Goal: Answer question/provide support: Answer question/provide support

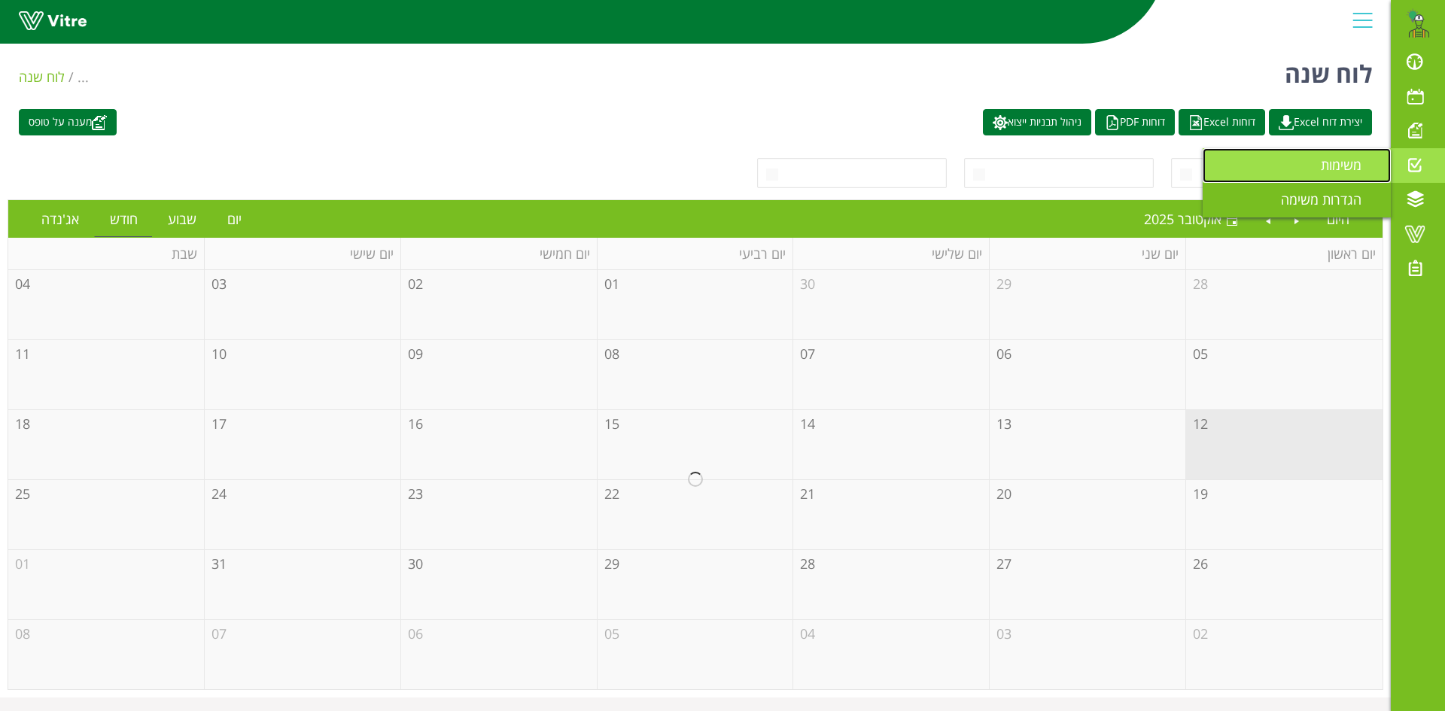
click at [1333, 169] on span "משימות" at bounding box center [1350, 165] width 59 height 18
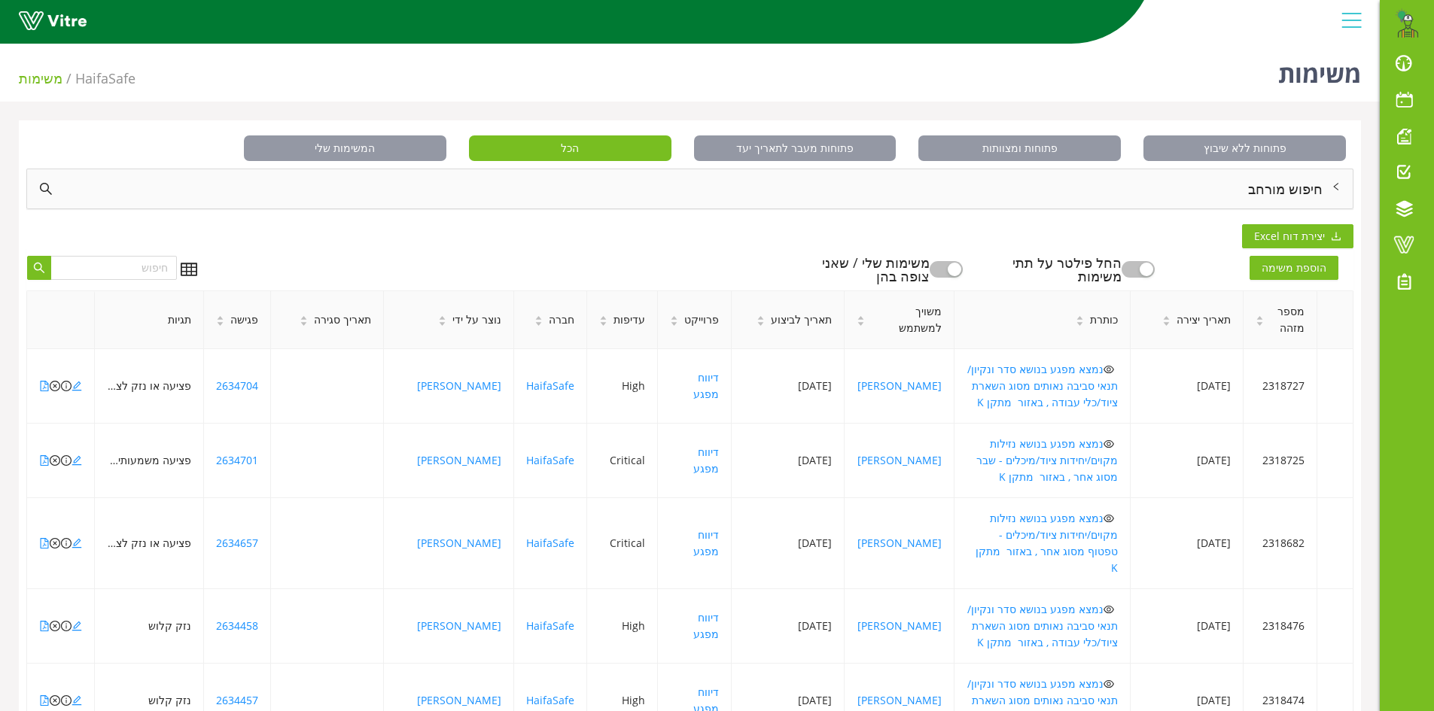
click at [1296, 185] on div "חיפוש מורחב" at bounding box center [690, 188] width 1326 height 39
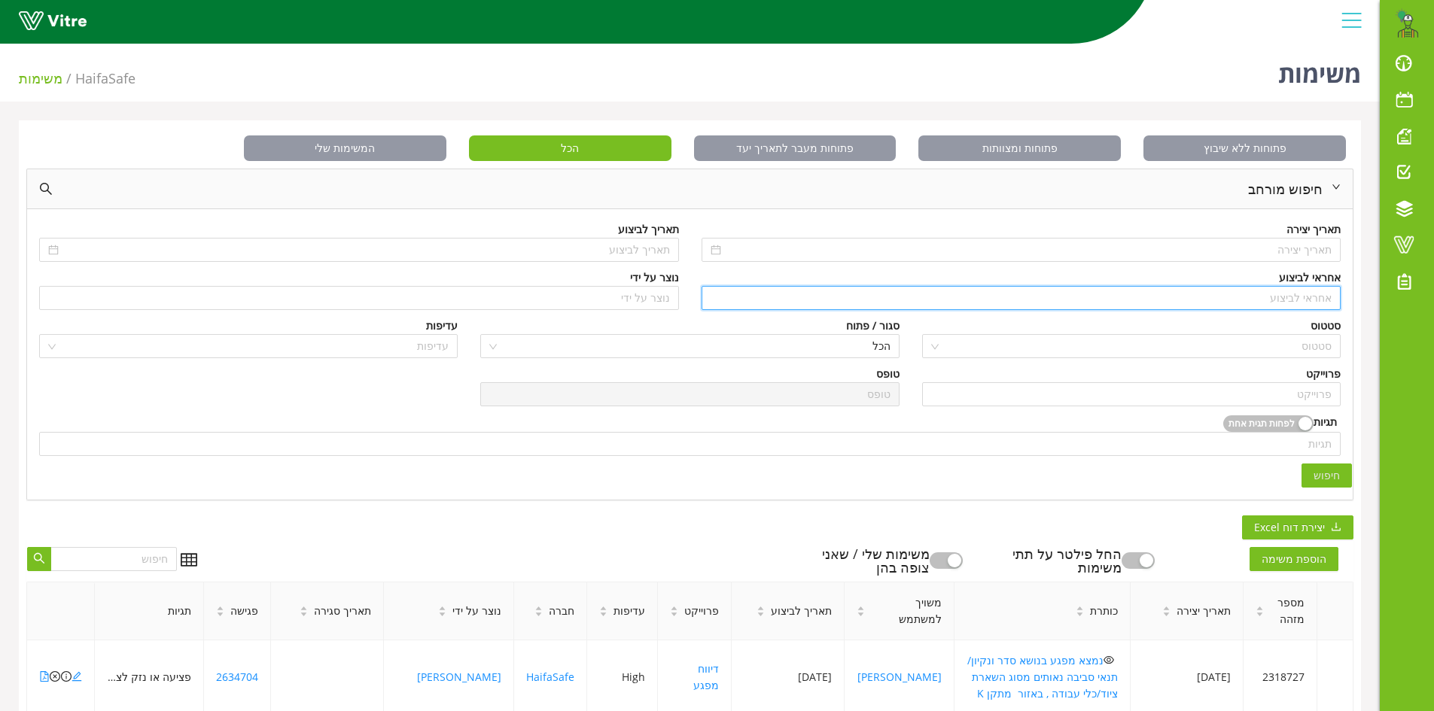
click at [1285, 297] on input "search" at bounding box center [1022, 298] width 622 height 23
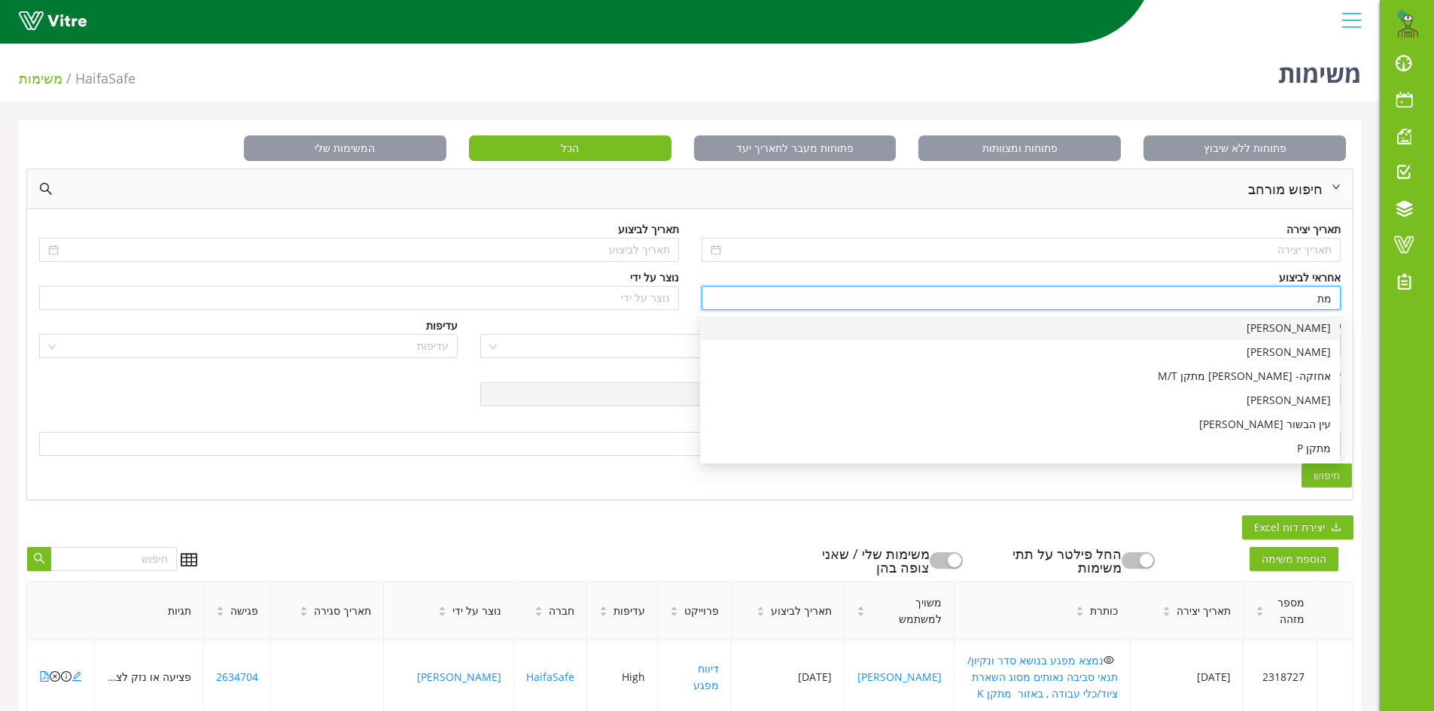
click at [1332, 331] on div "[PERSON_NAME]" at bounding box center [1020, 328] width 640 height 24
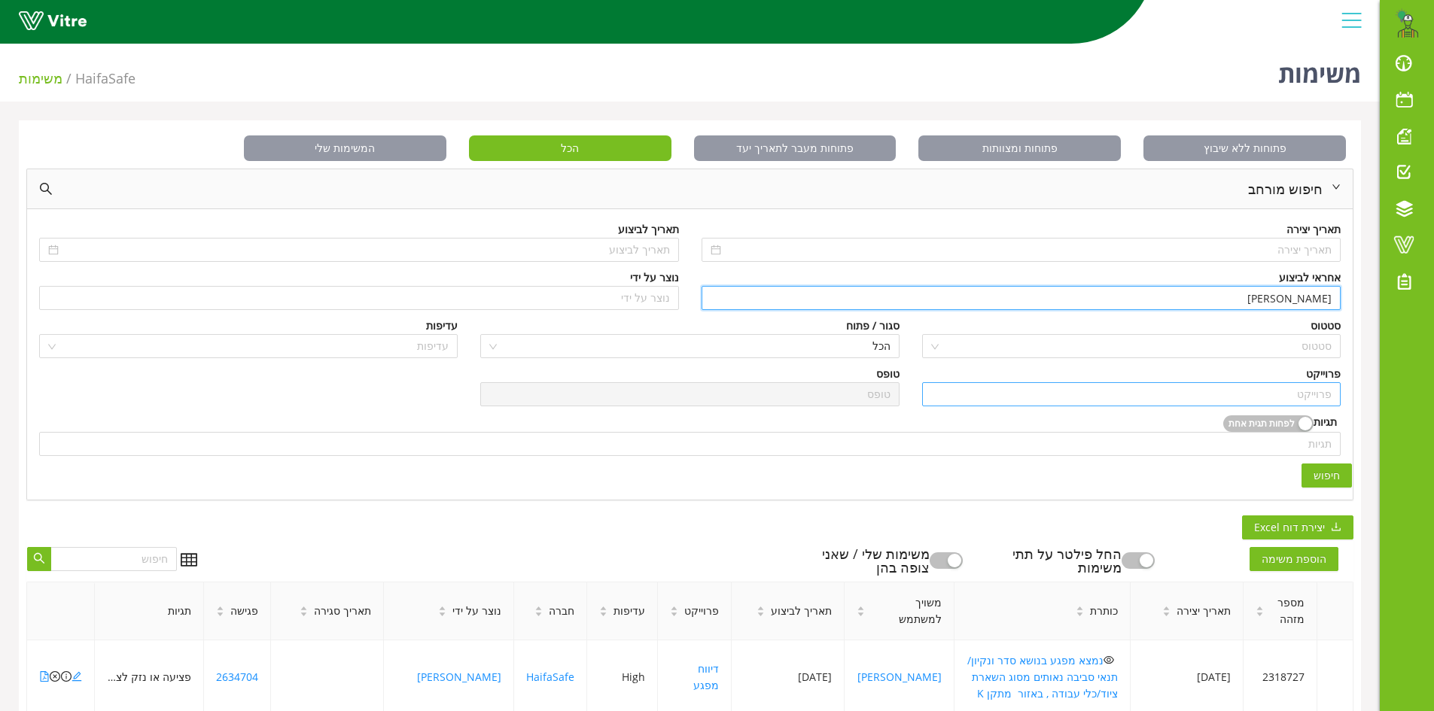
type input "[PERSON_NAME]"
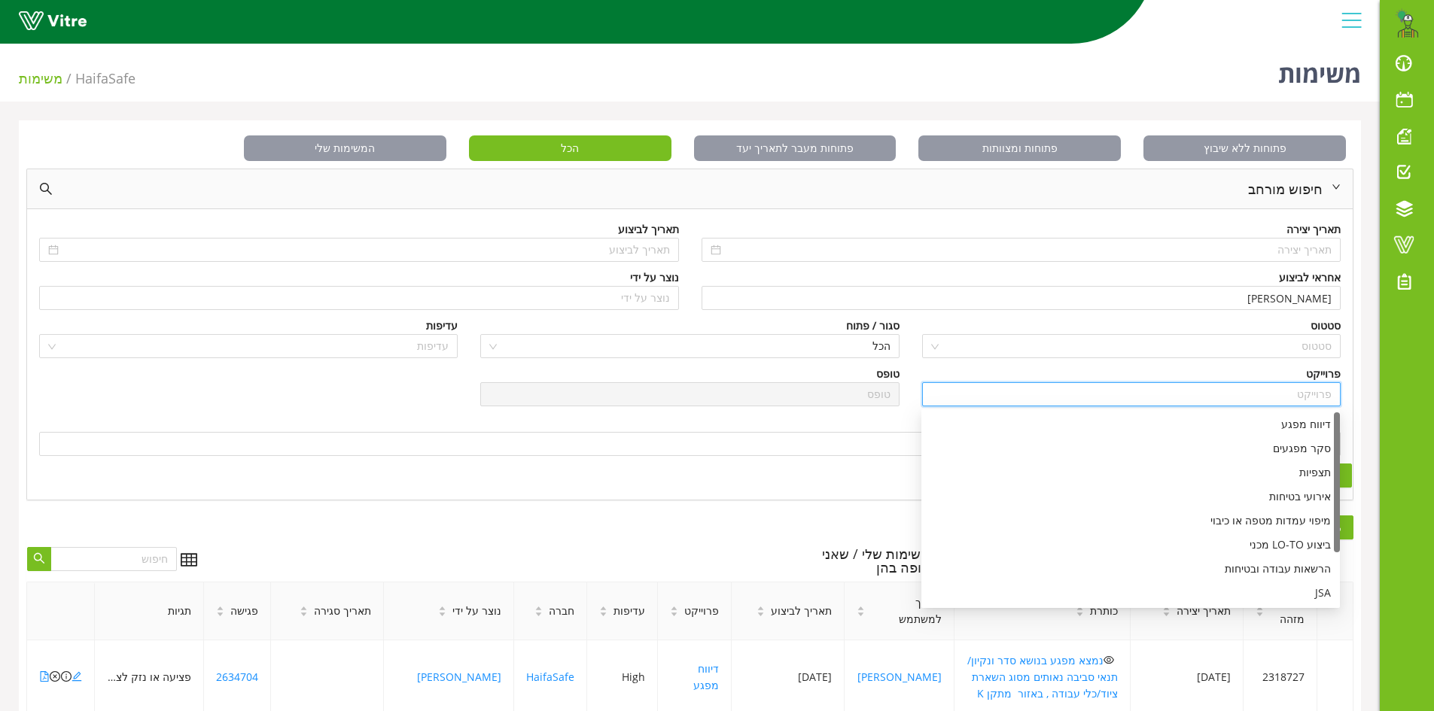
click at [1310, 390] on input "search" at bounding box center [1131, 394] width 400 height 23
click at [1310, 423] on div "דיווח מפגע" at bounding box center [1130, 424] width 400 height 17
type input "דיווח מפגע"
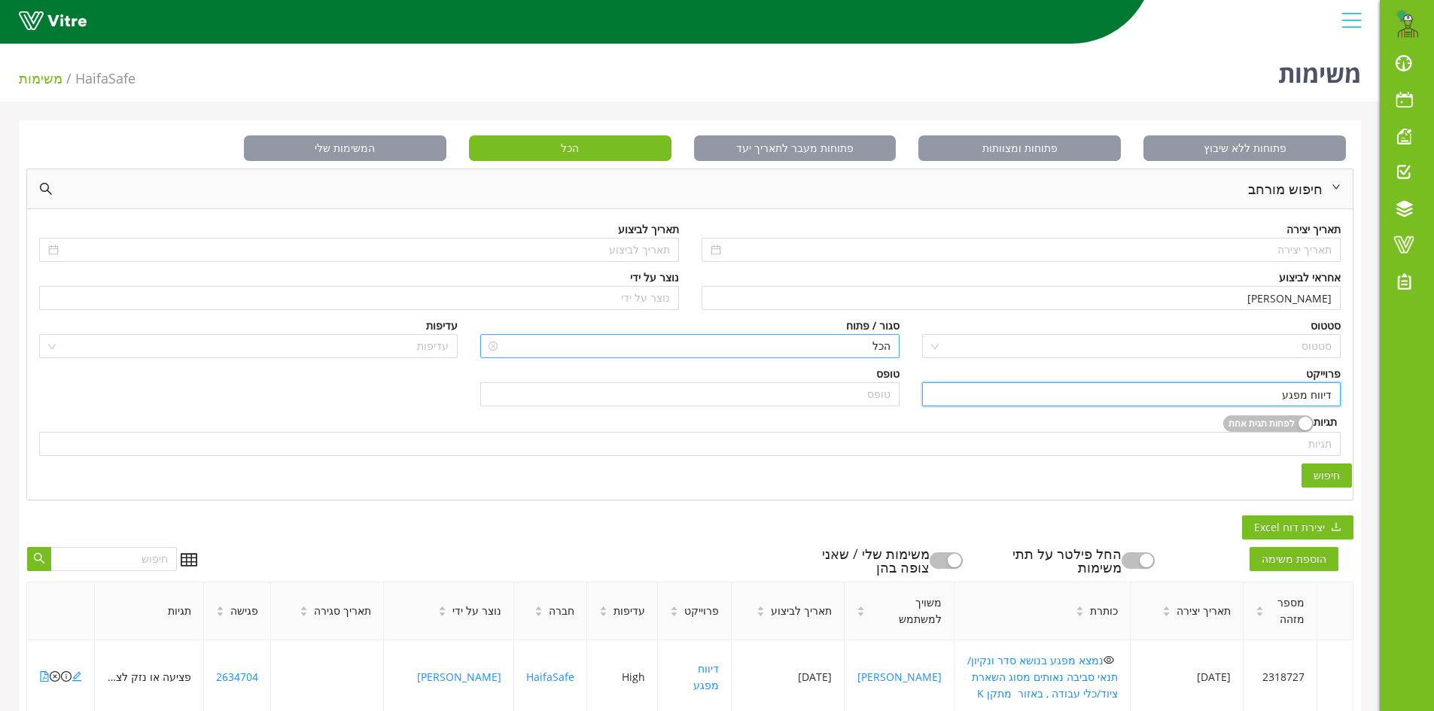
click at [853, 339] on span "הכל" at bounding box center [689, 346] width 400 height 23
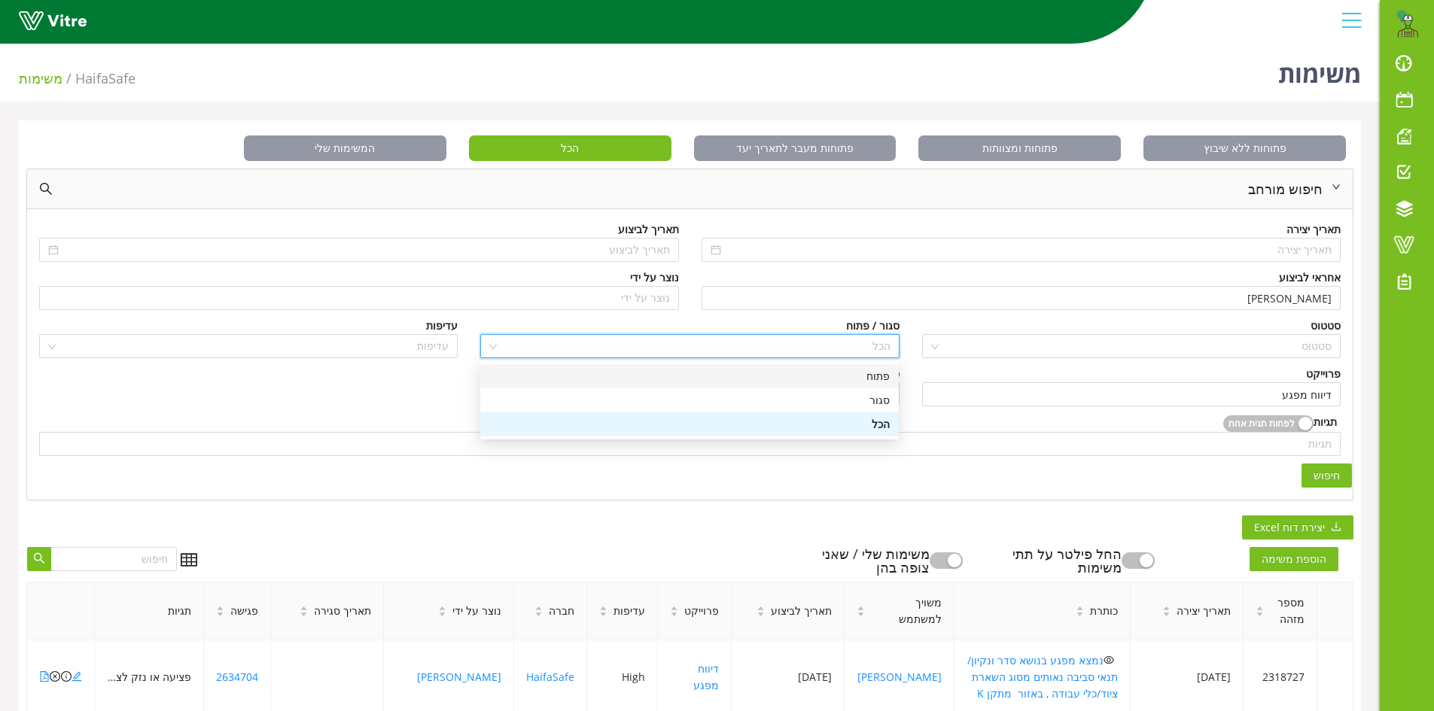
click at [863, 377] on div "פתוח" at bounding box center [689, 376] width 400 height 17
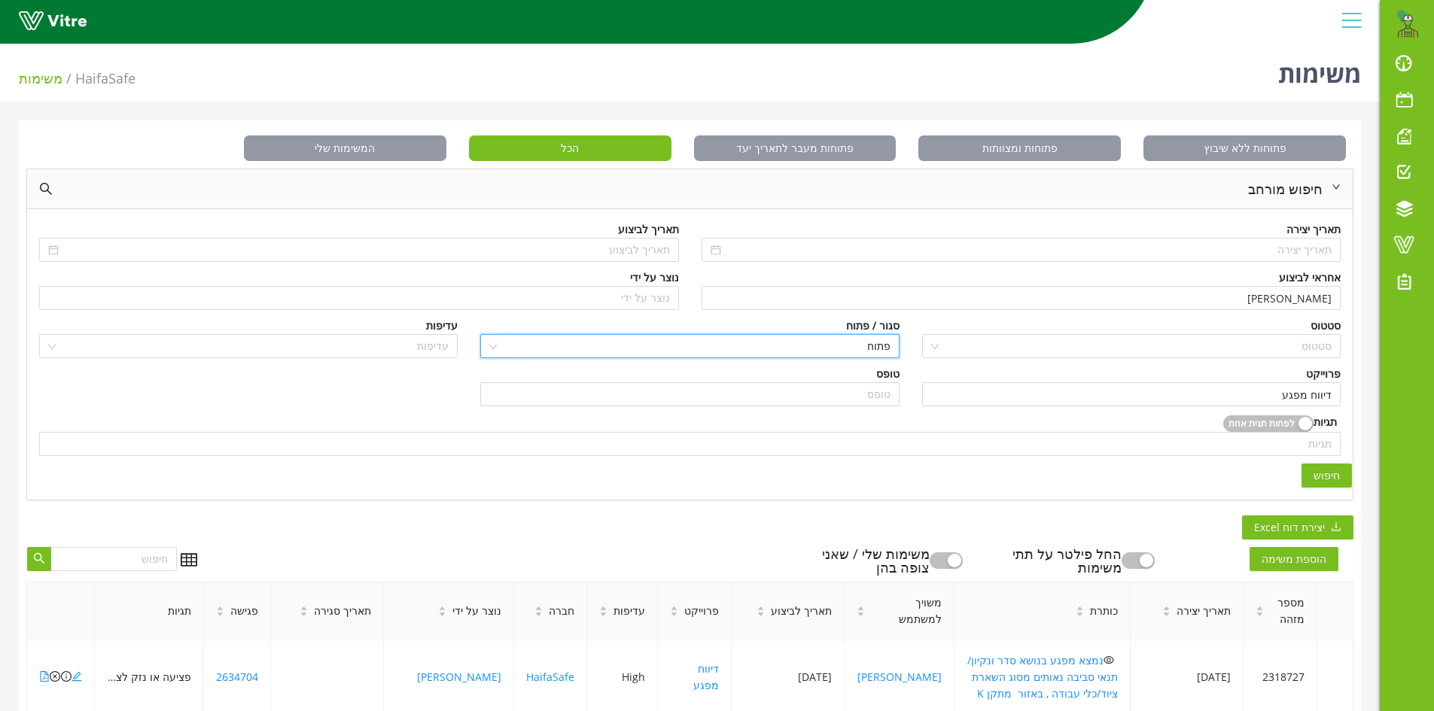
click at [1333, 477] on span "חיפוש" at bounding box center [1326, 475] width 26 height 17
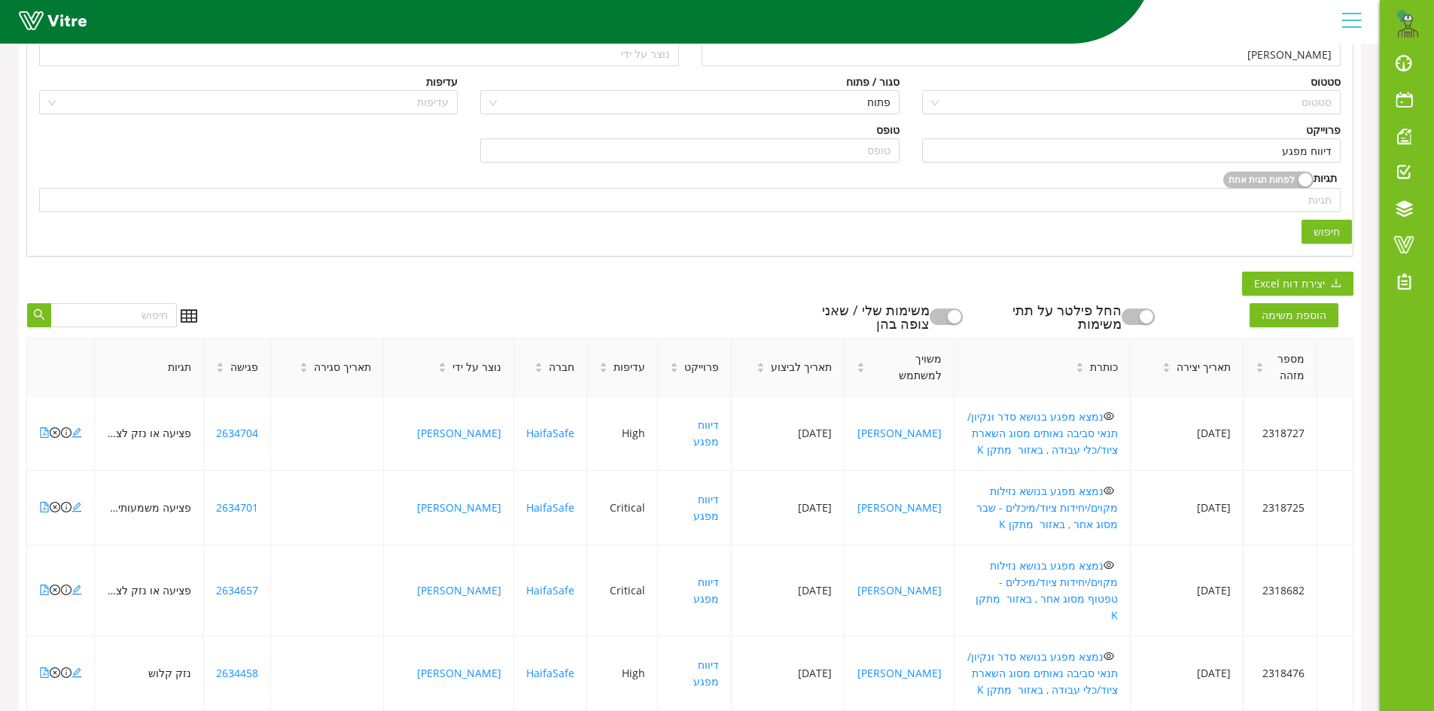
scroll to position [376, 0]
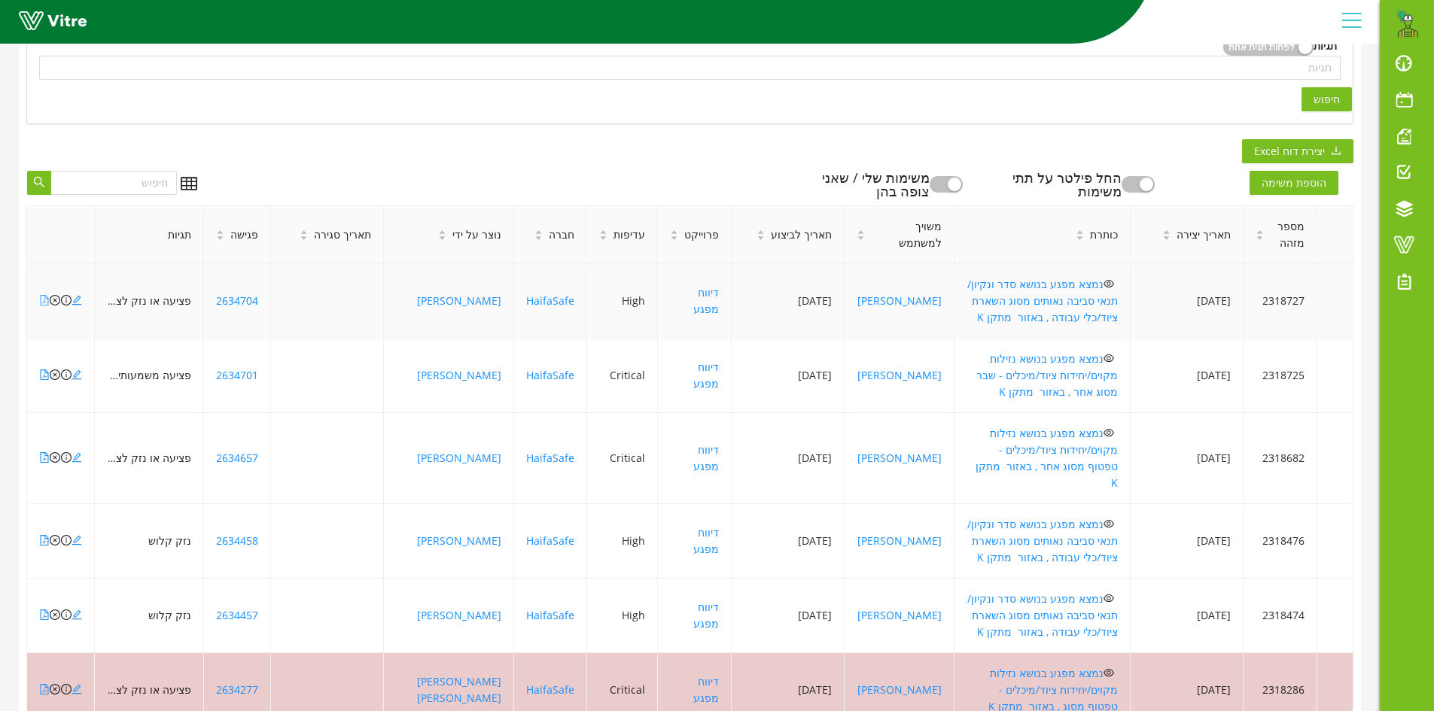
click at [42, 295] on icon "file-pdf" at bounding box center [44, 300] width 11 height 11
click at [53, 295] on icon "close-circle" at bounding box center [55, 300] width 11 height 11
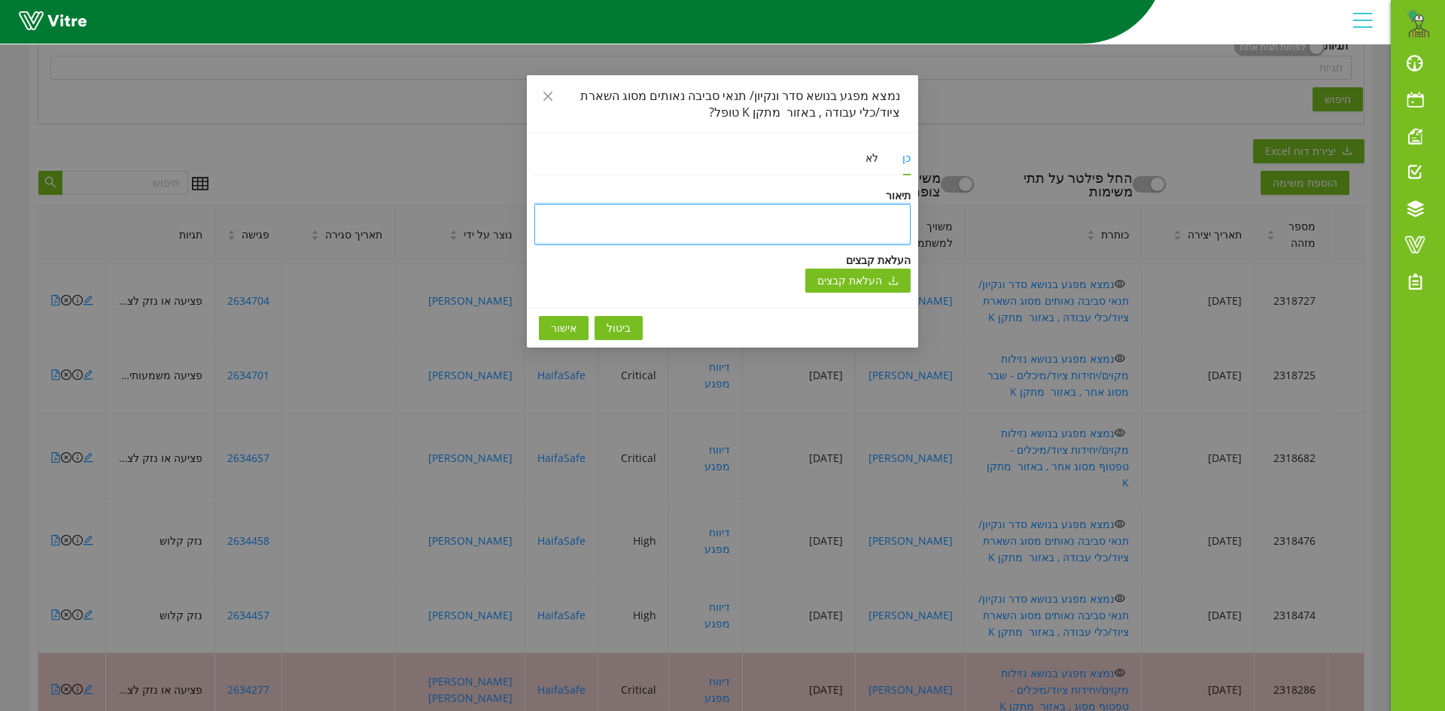
click at [778, 216] on textarea at bounding box center [722, 224] width 376 height 41
type textarea "ט"
type textarea "טו"
type textarea "טופ"
type textarea "טופל"
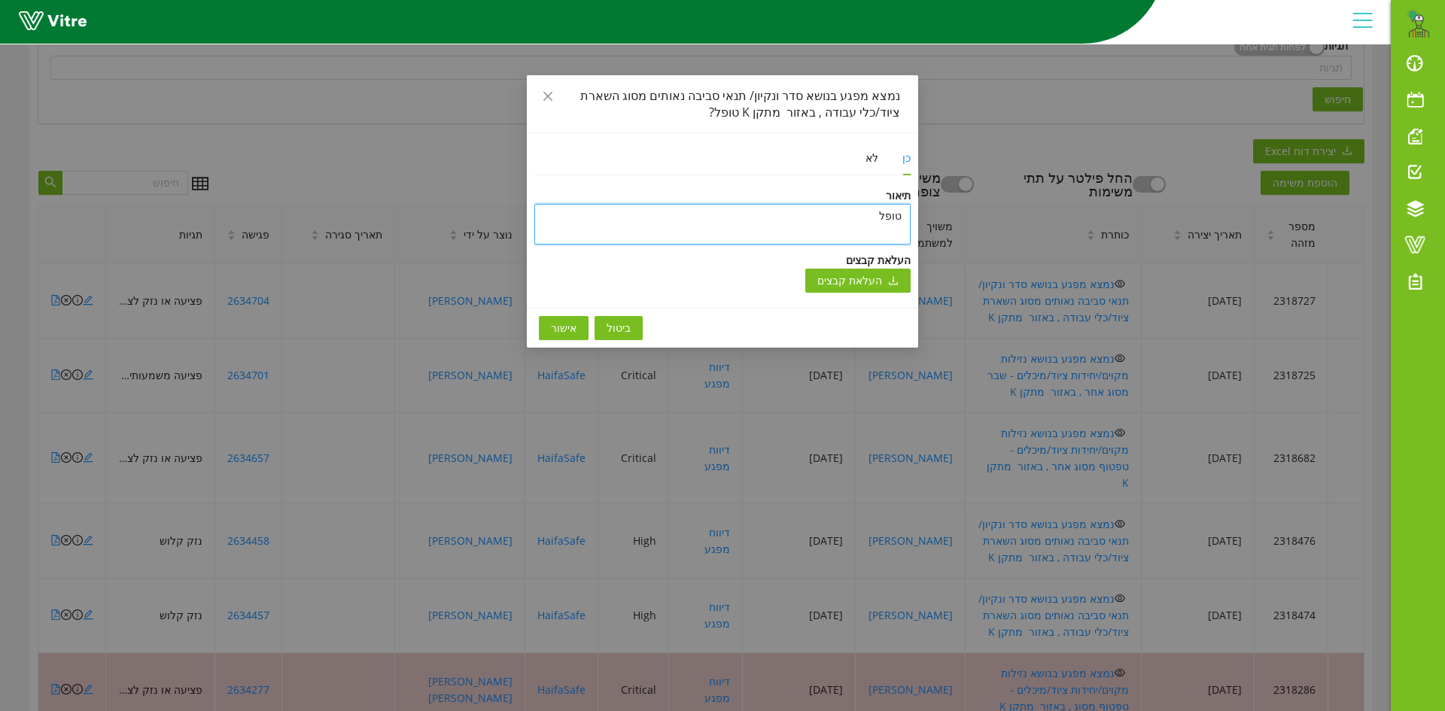
type textarea "טופל"
type textarea "טופל ו"
type textarea "טופל ונ"
type textarea "טופל וני"
type textarea "טופל וניס"
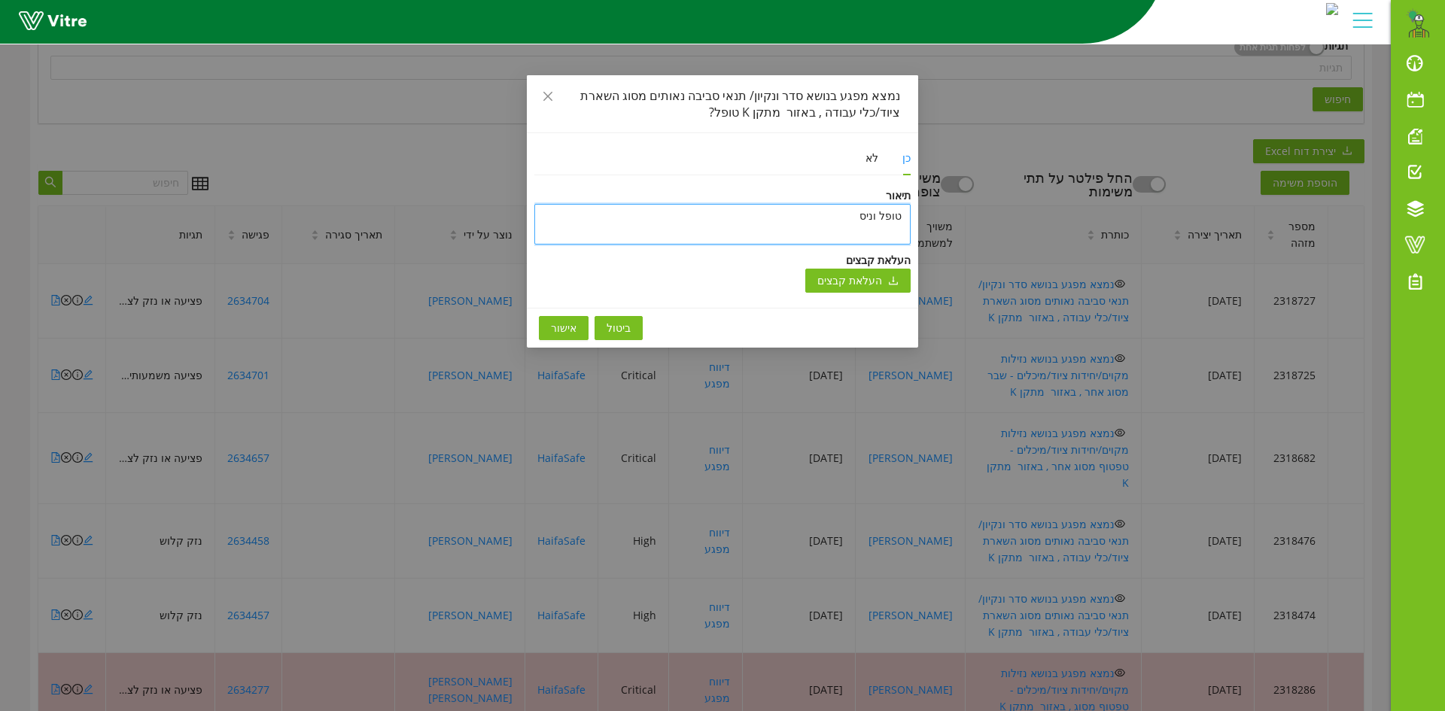
type textarea "טופל וניסג"
type textarea "טופל וניסגר"
type textarea "טופל וניסגר ב"
type textarea "טופל וניסגר בת"
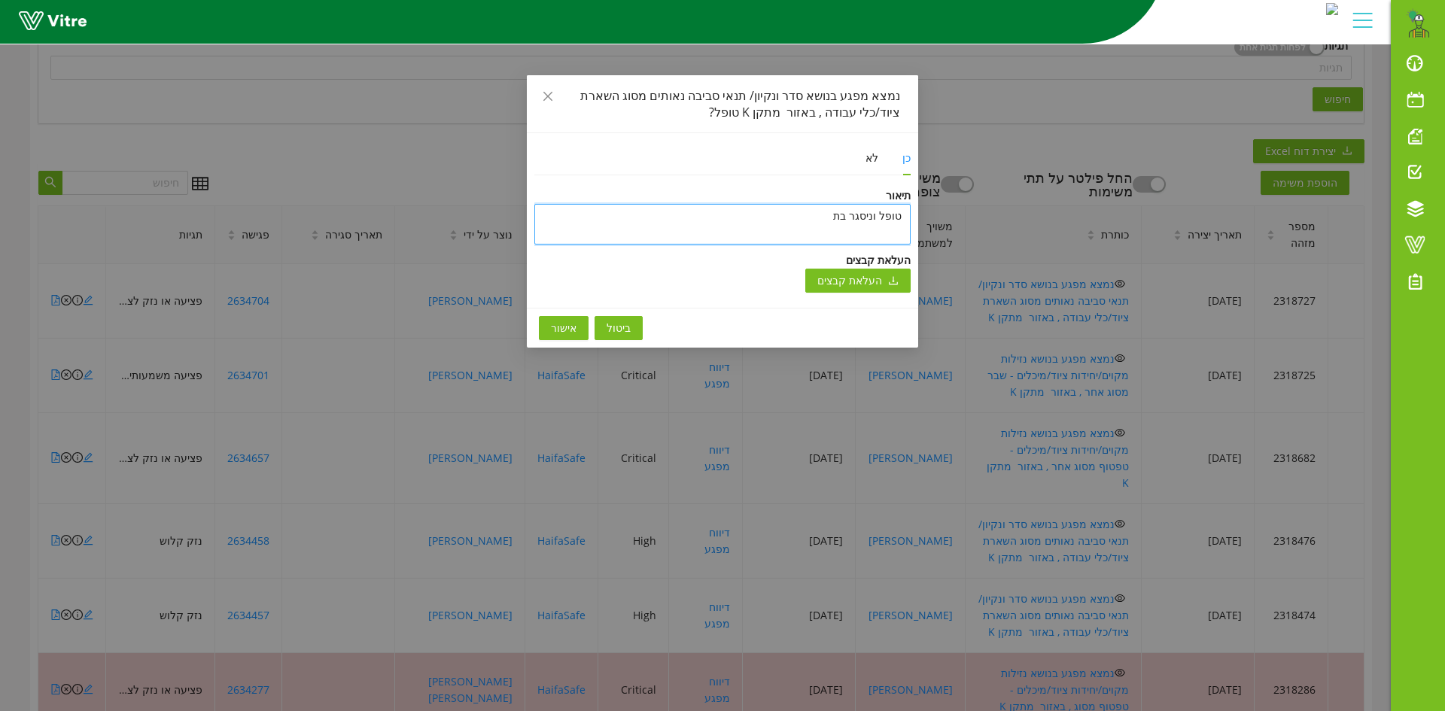
type textarea "[PERSON_NAME] וניסגר בתו"
type textarea "טופל וניסגר בתוכ"
type textarea "[PERSON_NAME] וניסגר בתוכנ"
type textarea "טופל וניסגר בתוכנה"
click at [801, 217] on textarea "טופל וניסגר בתוכנה" at bounding box center [722, 224] width 376 height 41
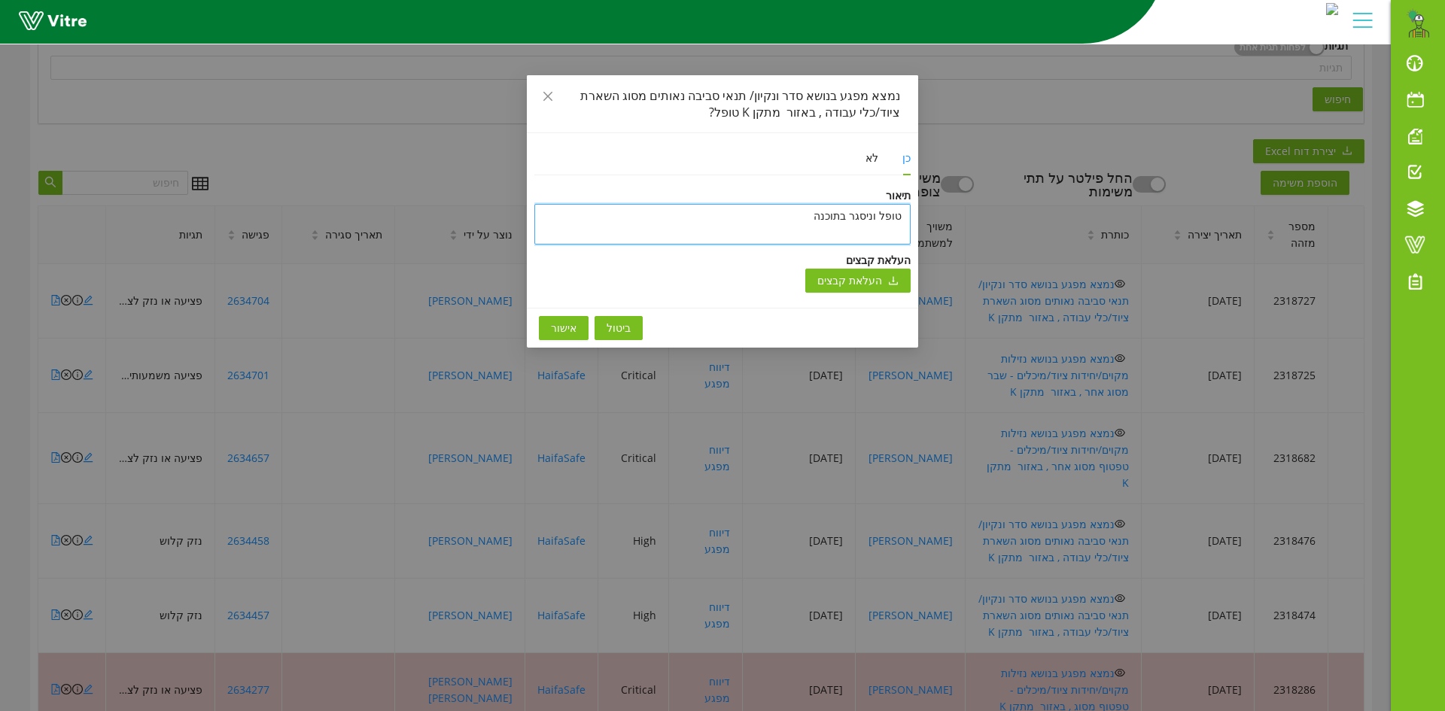
click at [801, 217] on textarea "טופל וניסגר בתוכנה" at bounding box center [722, 224] width 376 height 41
type textarea "טופל וניסגר בתוכנה"
click at [555, 323] on span "אישור" at bounding box center [564, 328] width 26 height 17
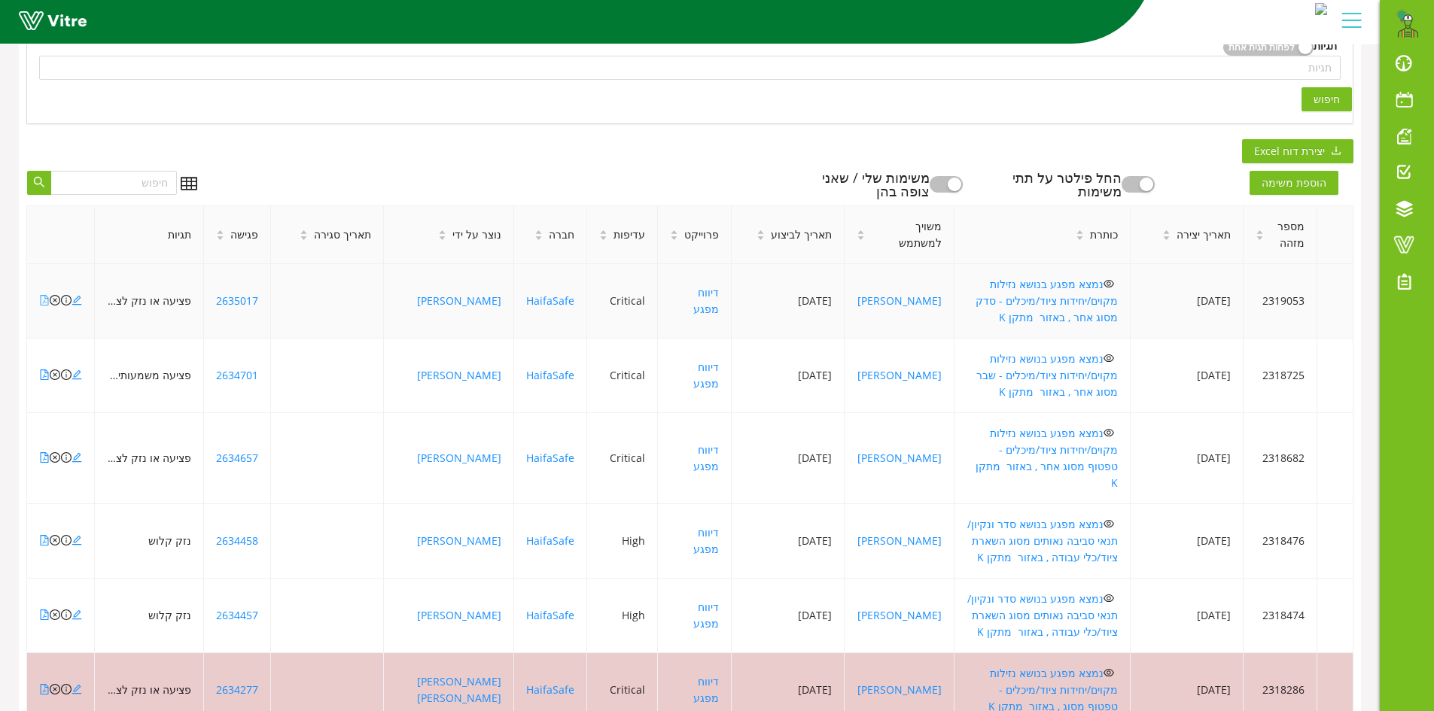
click at [43, 295] on icon "file-pdf" at bounding box center [44, 300] width 11 height 11
click at [41, 370] on icon "file-pdf" at bounding box center [44, 375] width 11 height 11
click at [53, 370] on icon "close-circle" at bounding box center [55, 375] width 11 height 11
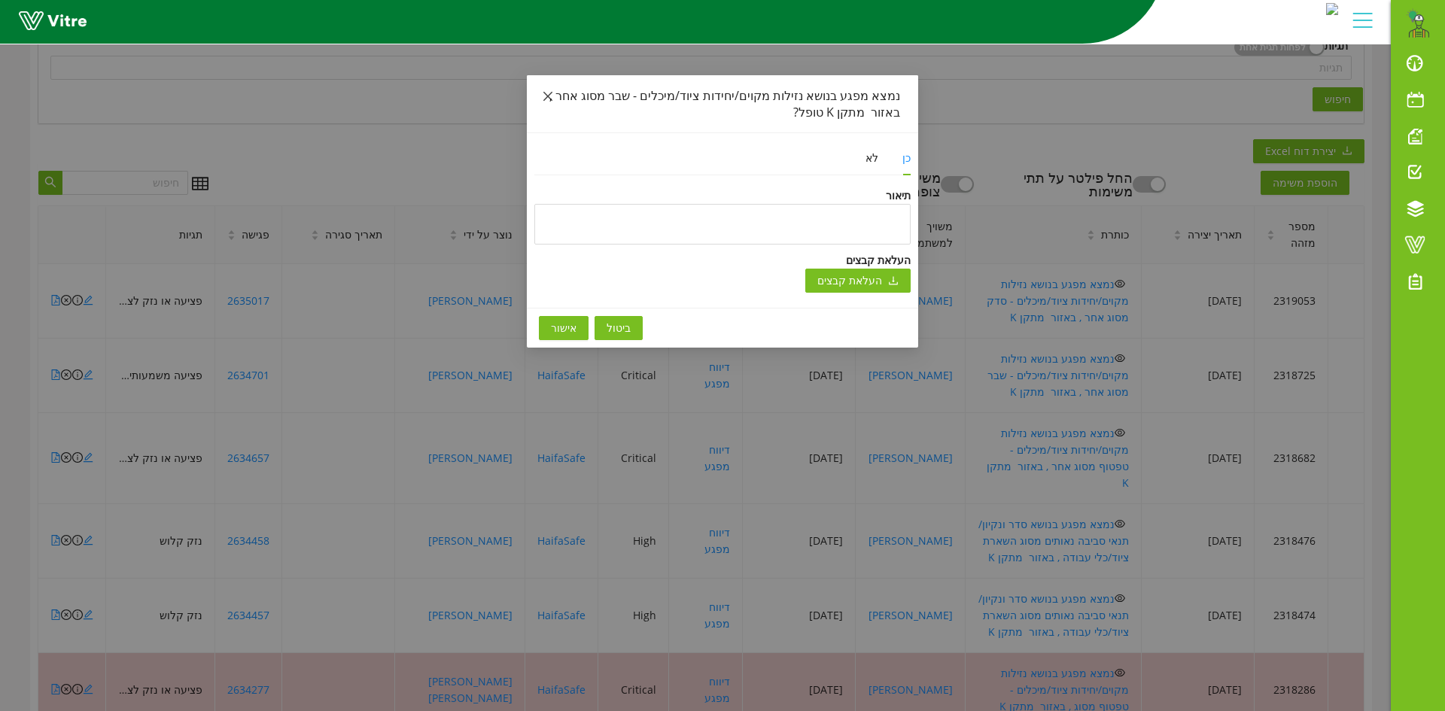
click at [539, 88] on span "Close" at bounding box center [548, 96] width 42 height 42
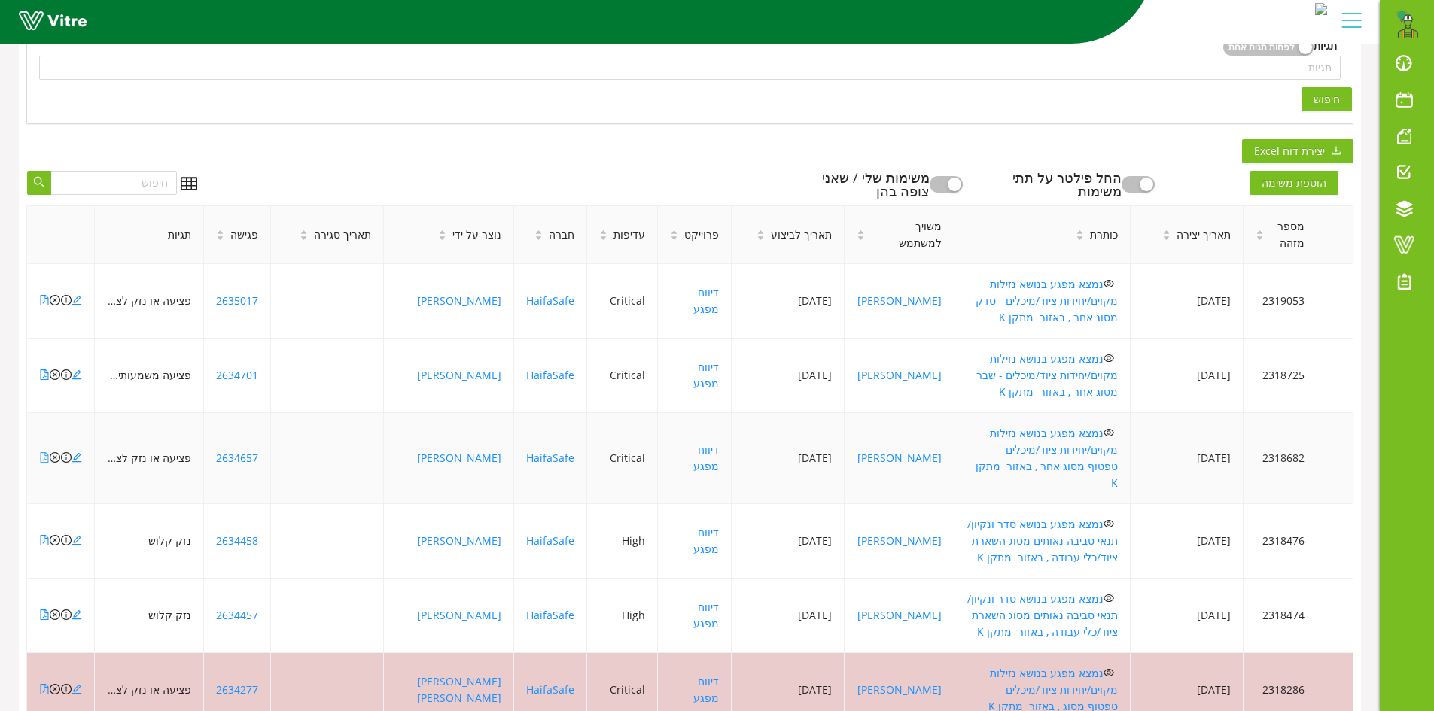
click at [41, 452] on icon "file-pdf" at bounding box center [44, 457] width 11 height 11
click at [44, 535] on icon "file-pdf" at bounding box center [44, 540] width 11 height 11
click at [55, 535] on icon "close-circle" at bounding box center [55, 540] width 11 height 11
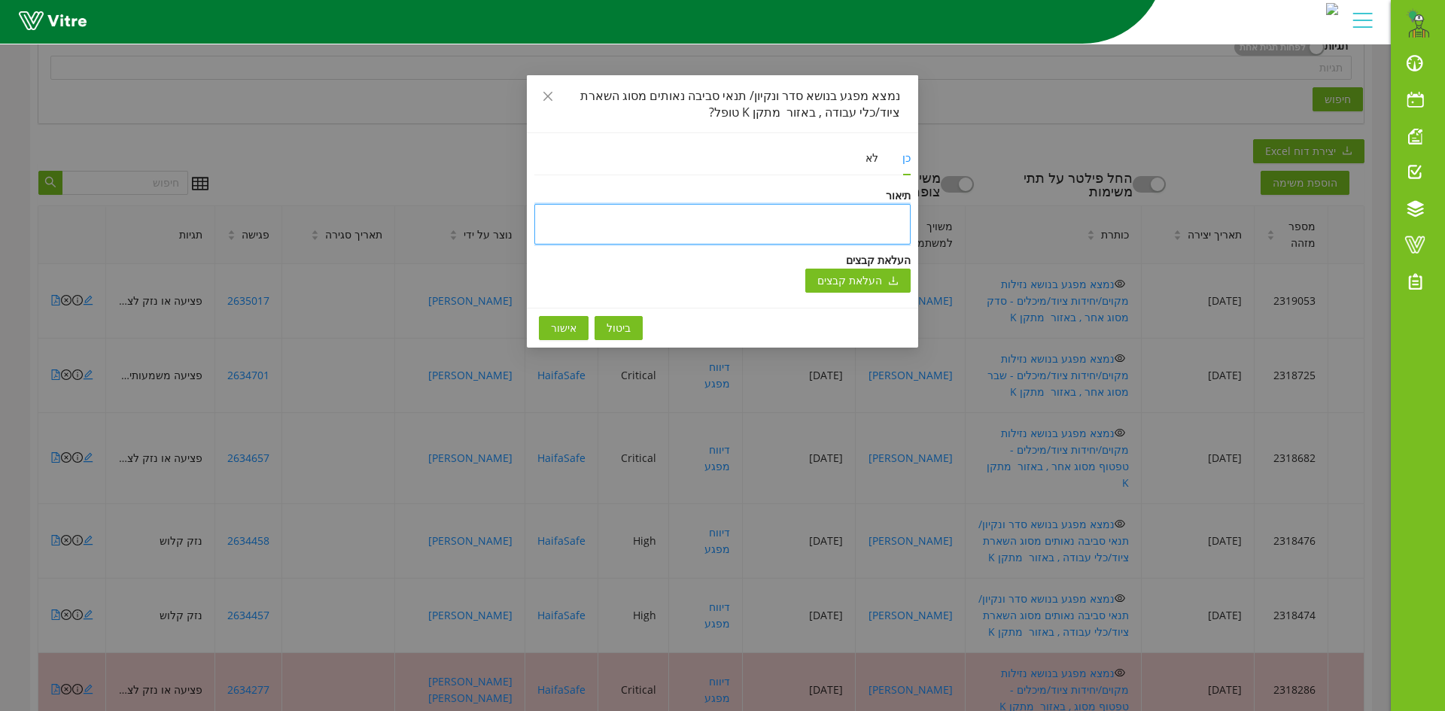
click at [755, 219] on textarea at bounding box center [722, 224] width 376 height 41
paste textarea "טופל וניסגר בתוכנה"
type textarea "טופל וניסגר בתוכנה"
click at [562, 321] on span "אישור" at bounding box center [564, 328] width 26 height 17
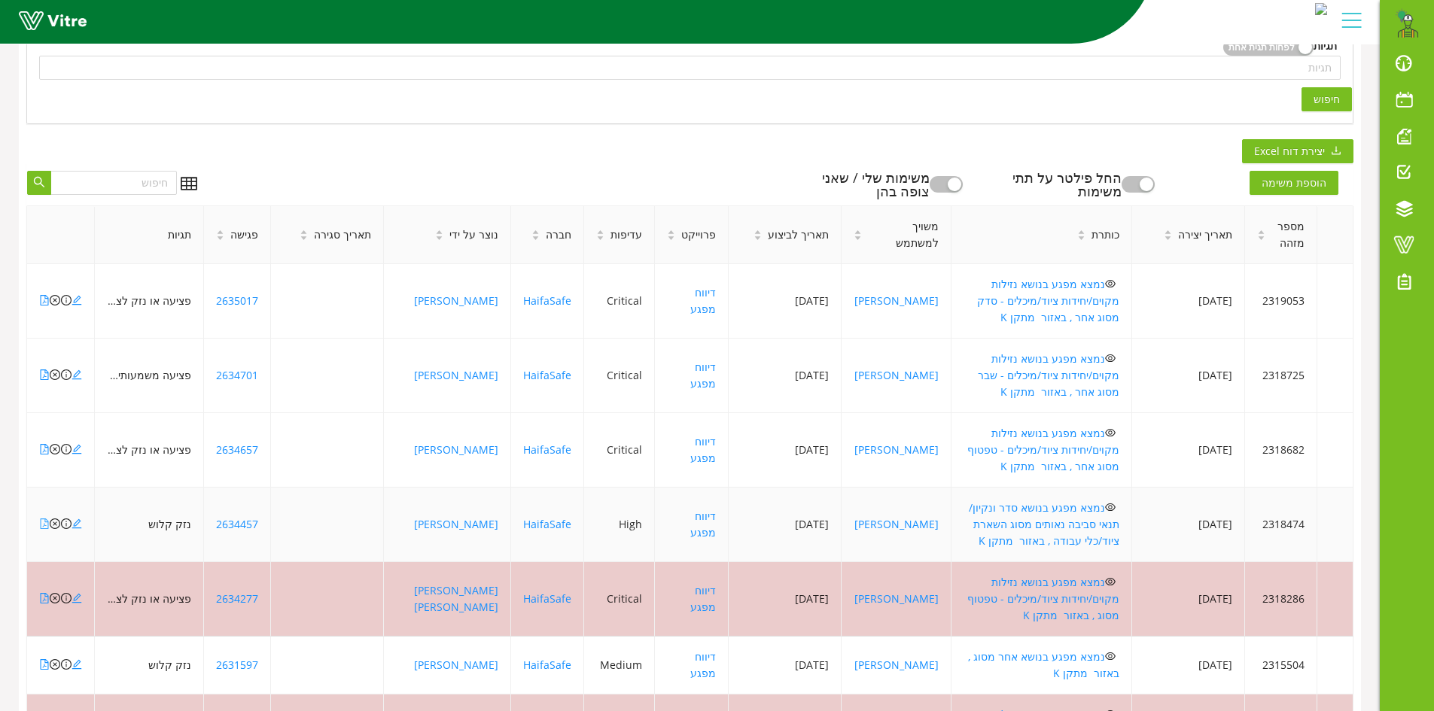
click at [43, 519] on icon "file-pdf" at bounding box center [44, 524] width 11 height 11
click at [56, 519] on icon "close-circle" at bounding box center [55, 524] width 11 height 11
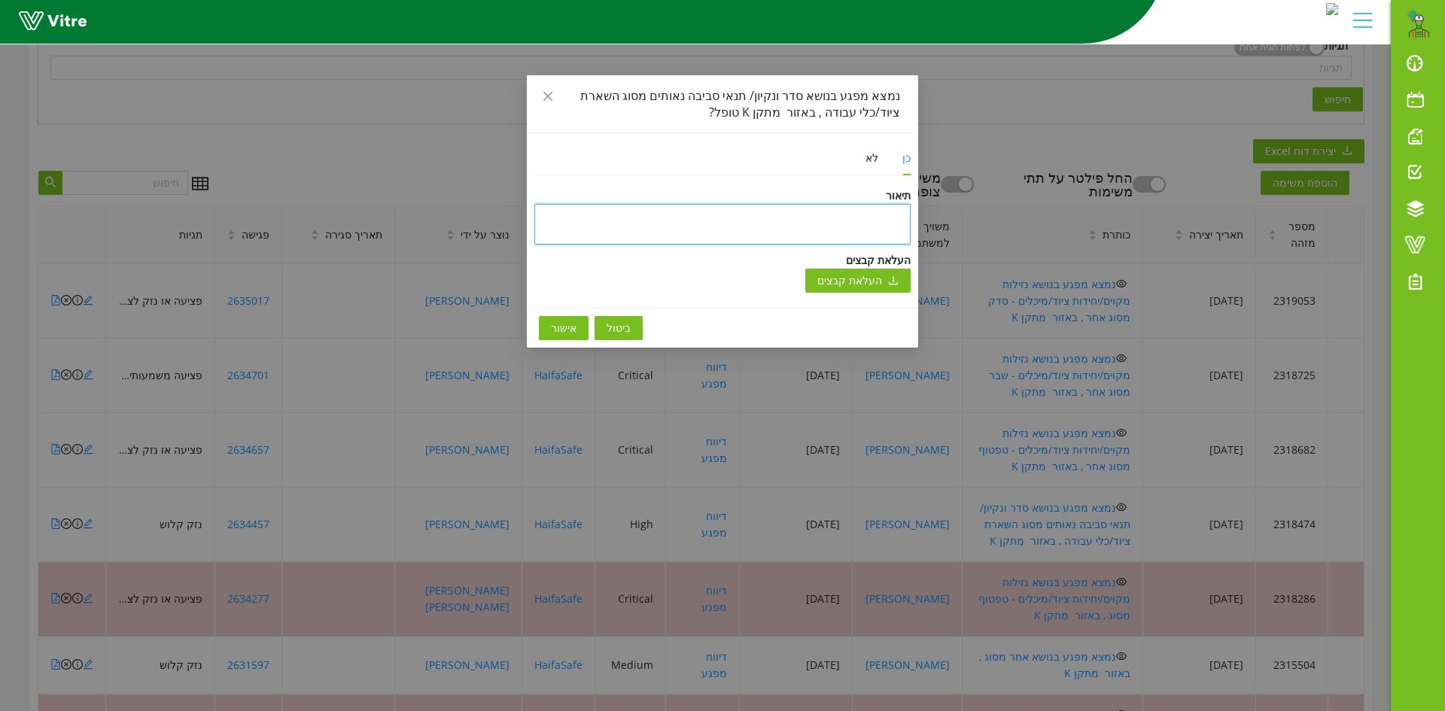
click at [705, 221] on textarea at bounding box center [722, 224] width 376 height 41
paste textarea "טופל וניסגר בתוכנה"
type textarea "טופל וניסגר בתוכנה"
click at [568, 330] on span "אישור" at bounding box center [564, 328] width 26 height 17
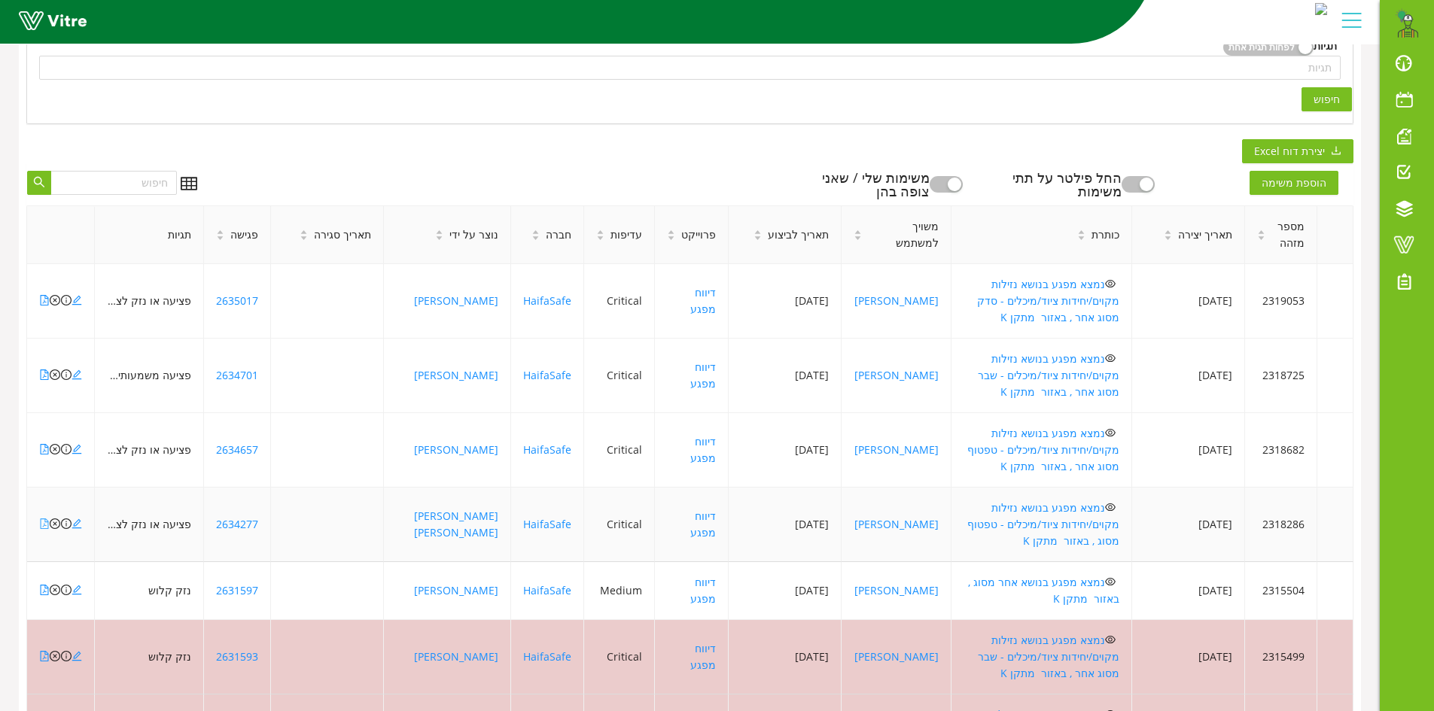
click at [43, 519] on icon "file-pdf" at bounding box center [44, 524] width 11 height 11
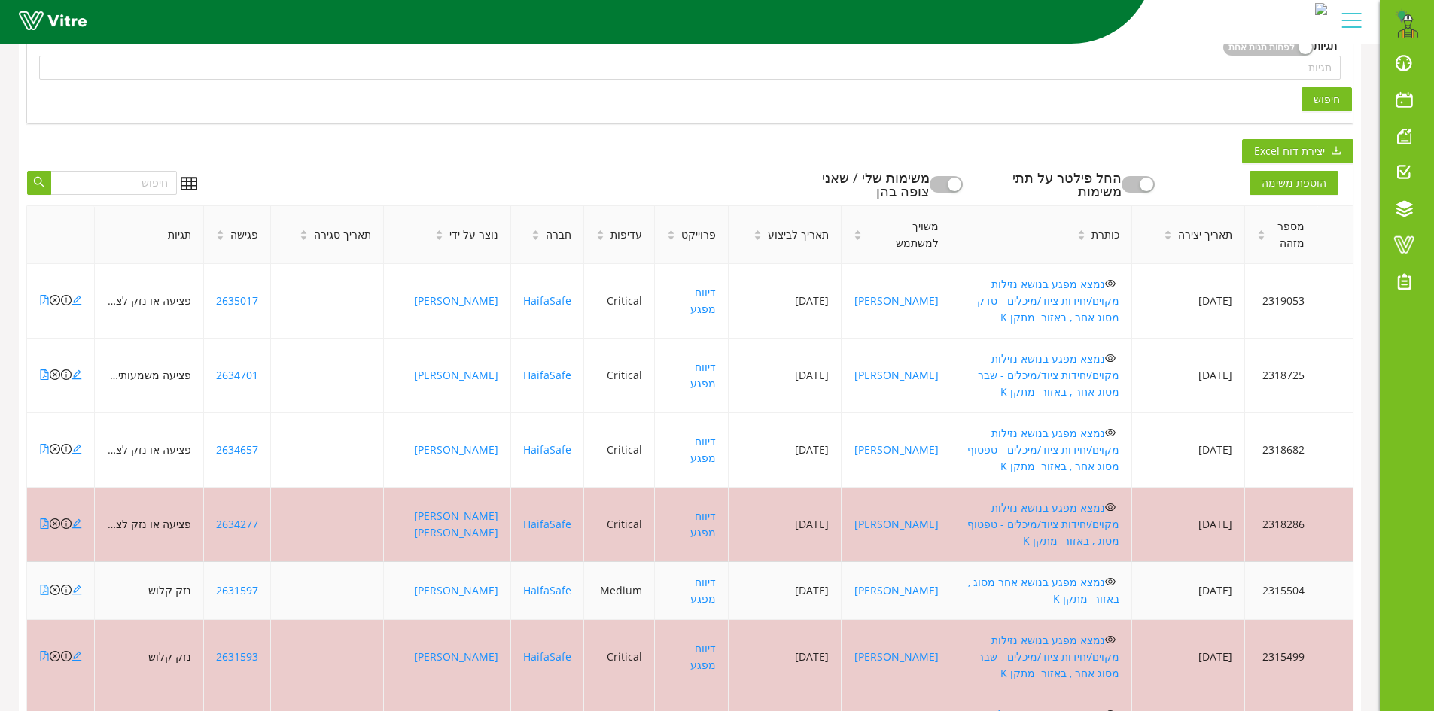
click at [44, 585] on icon "file-pdf" at bounding box center [45, 590] width 8 height 11
click at [53, 585] on icon "close-circle" at bounding box center [55, 590] width 11 height 11
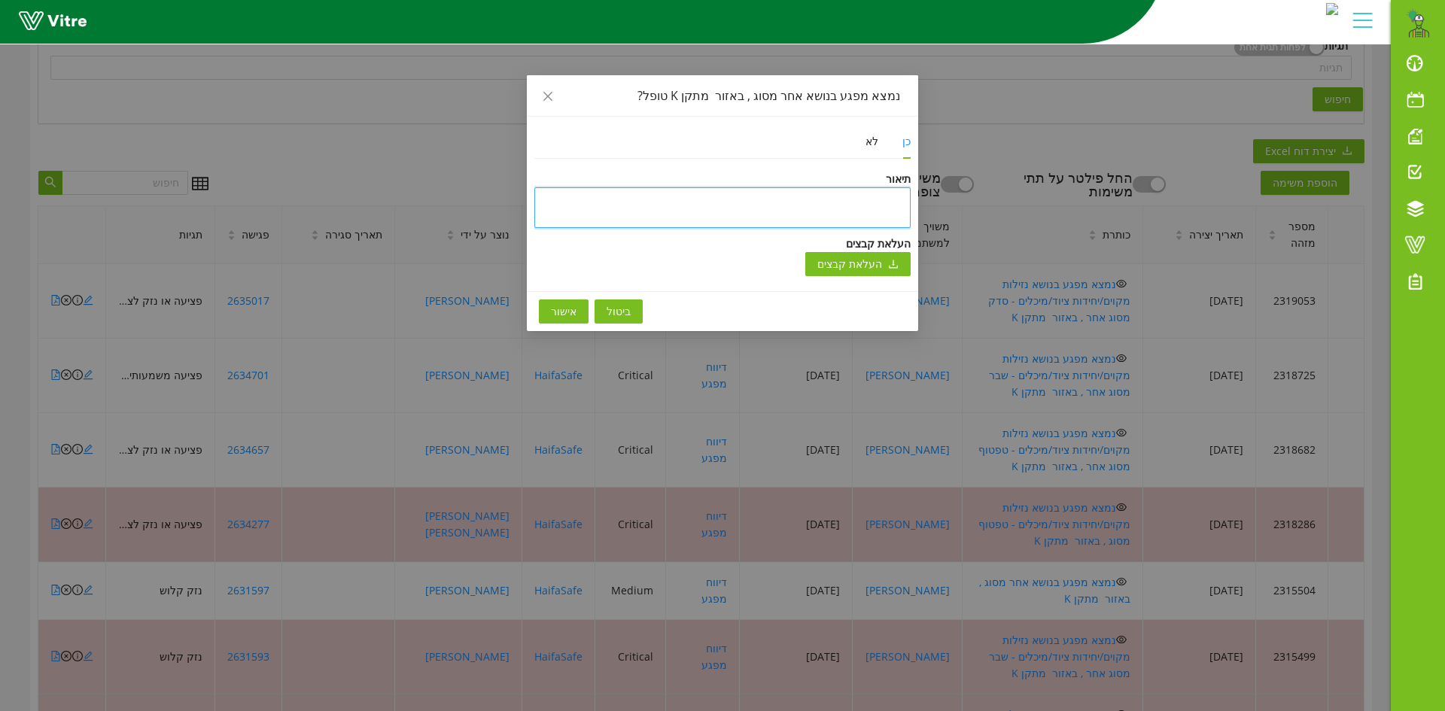
click at [673, 200] on textarea at bounding box center [722, 207] width 376 height 41
paste textarea "טופל וניסגר בתוכנה"
type textarea "טופל וניסגר בתוכנה"
click at [559, 313] on span "אישור" at bounding box center [564, 311] width 26 height 17
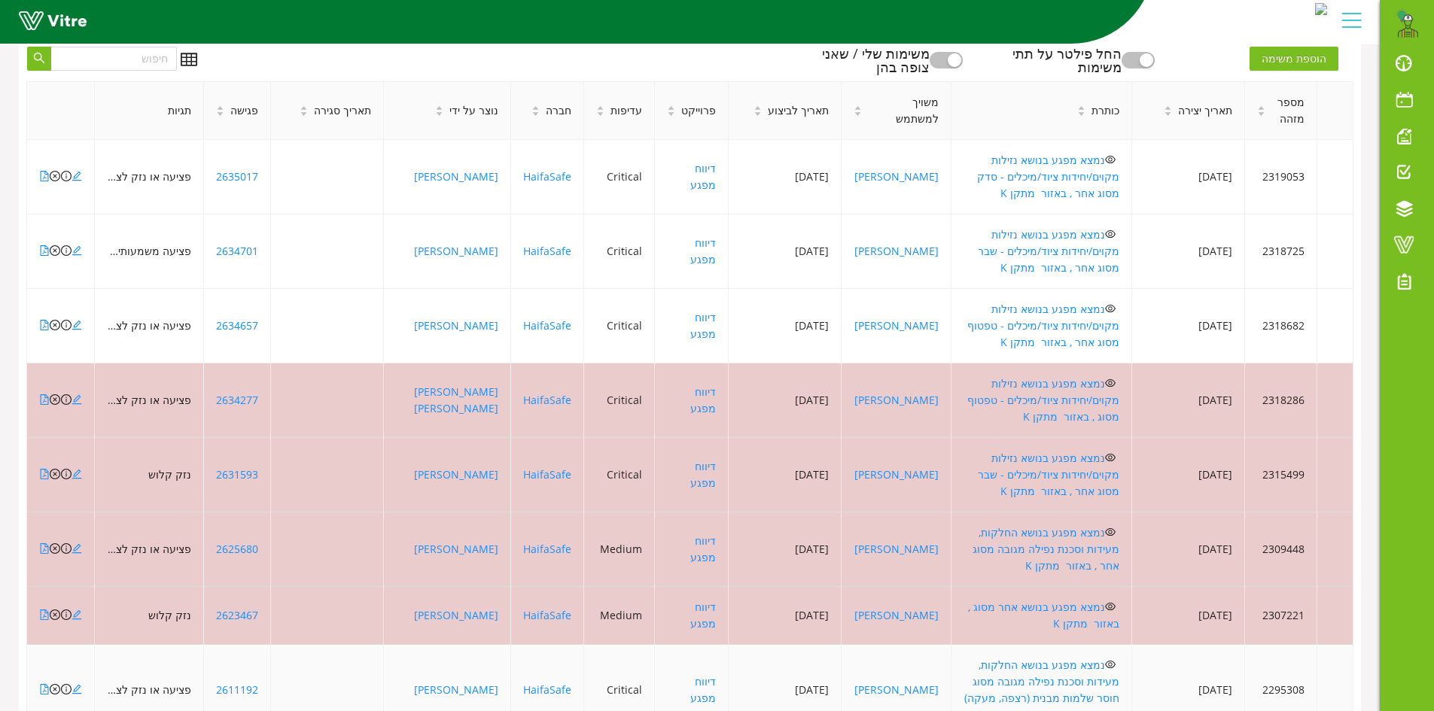
scroll to position [527, 0]
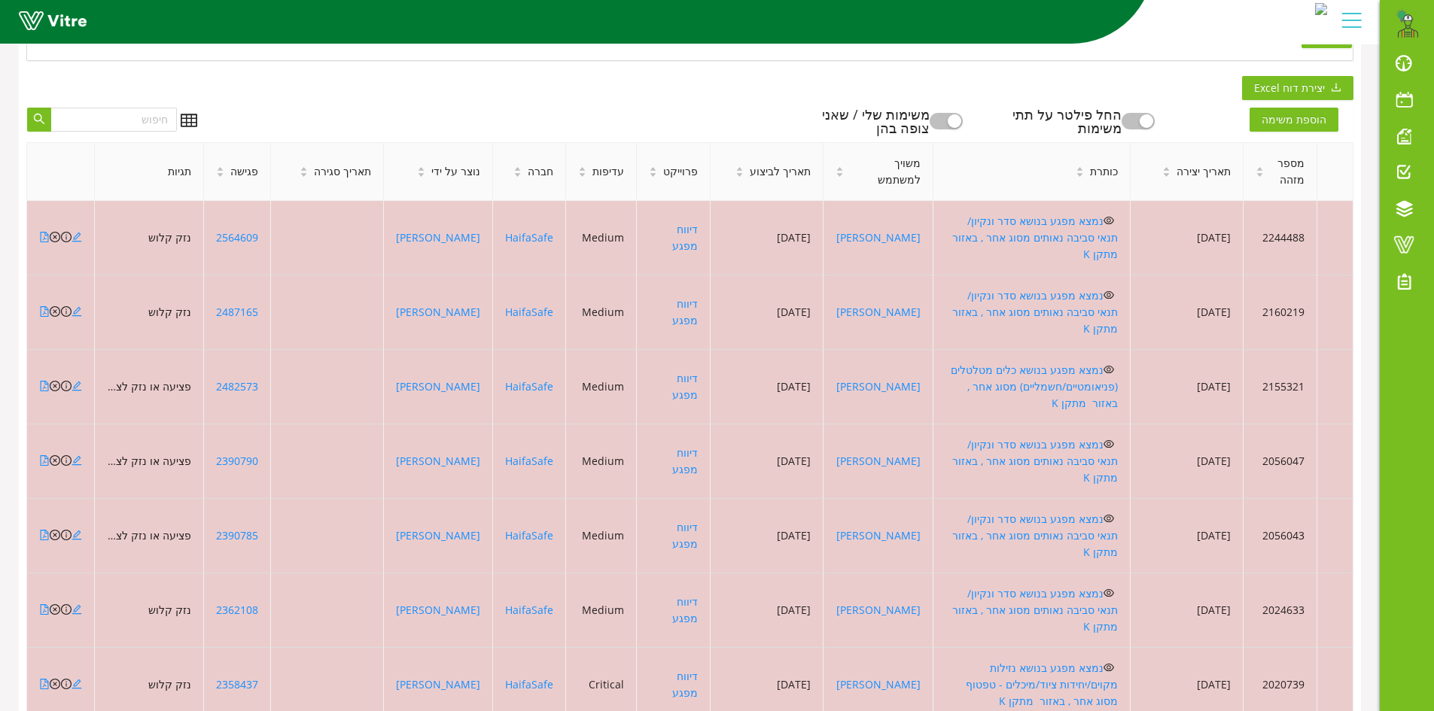
scroll to position [452, 0]
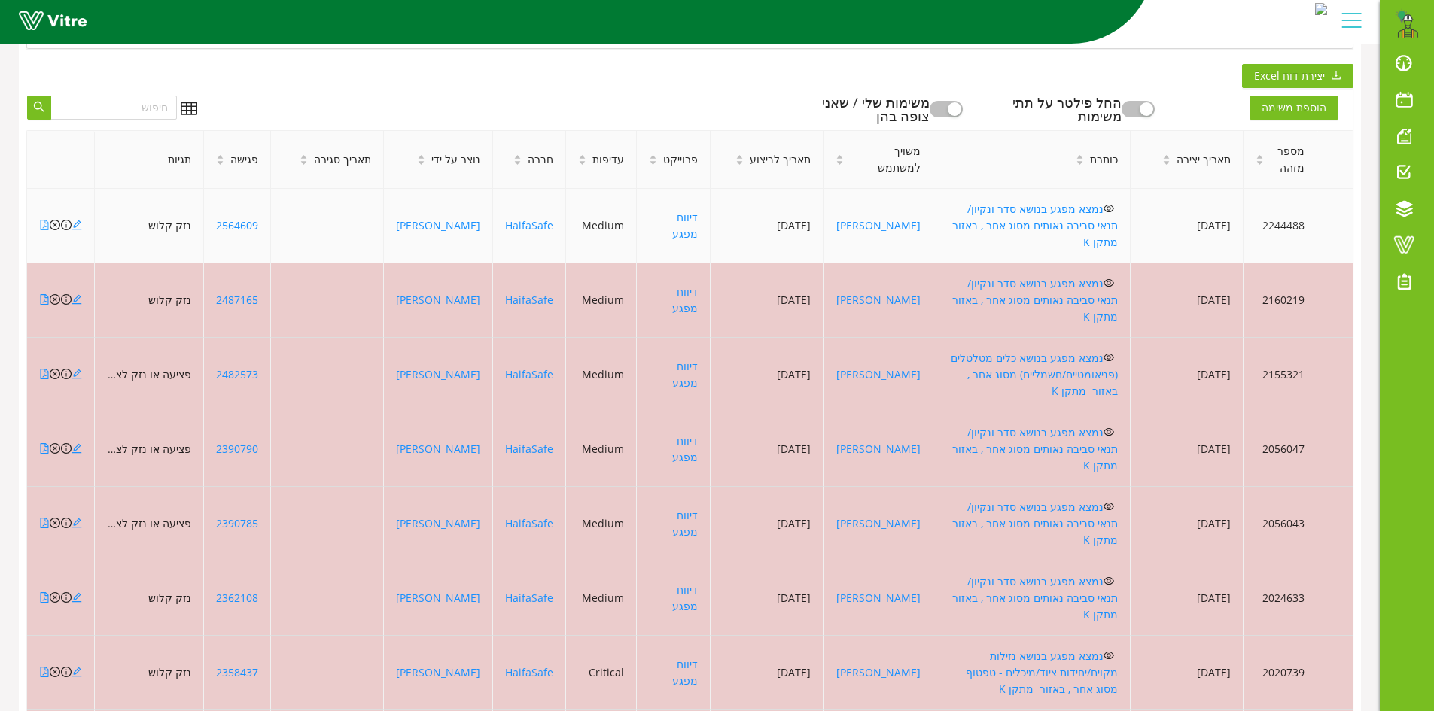
click at [43, 220] on icon "file-pdf" at bounding box center [44, 225] width 11 height 11
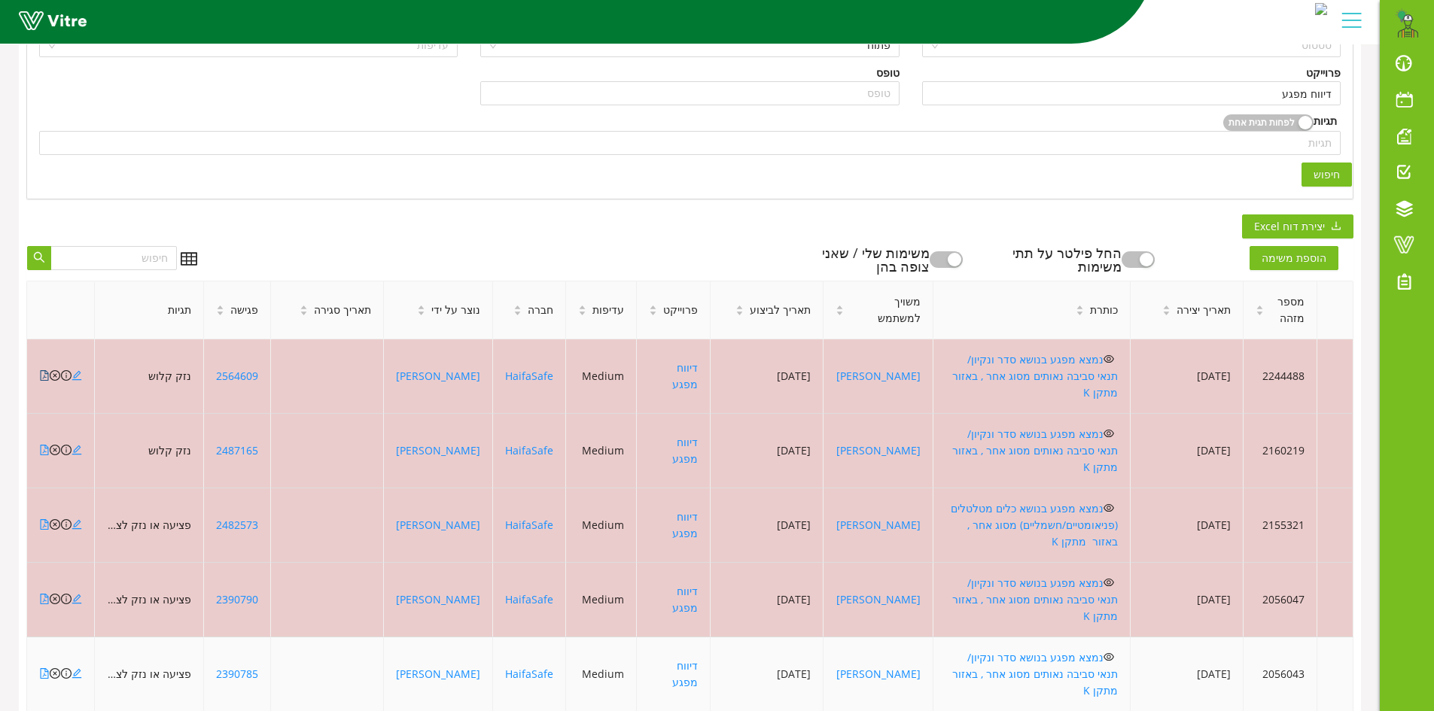
scroll to position [591, 0]
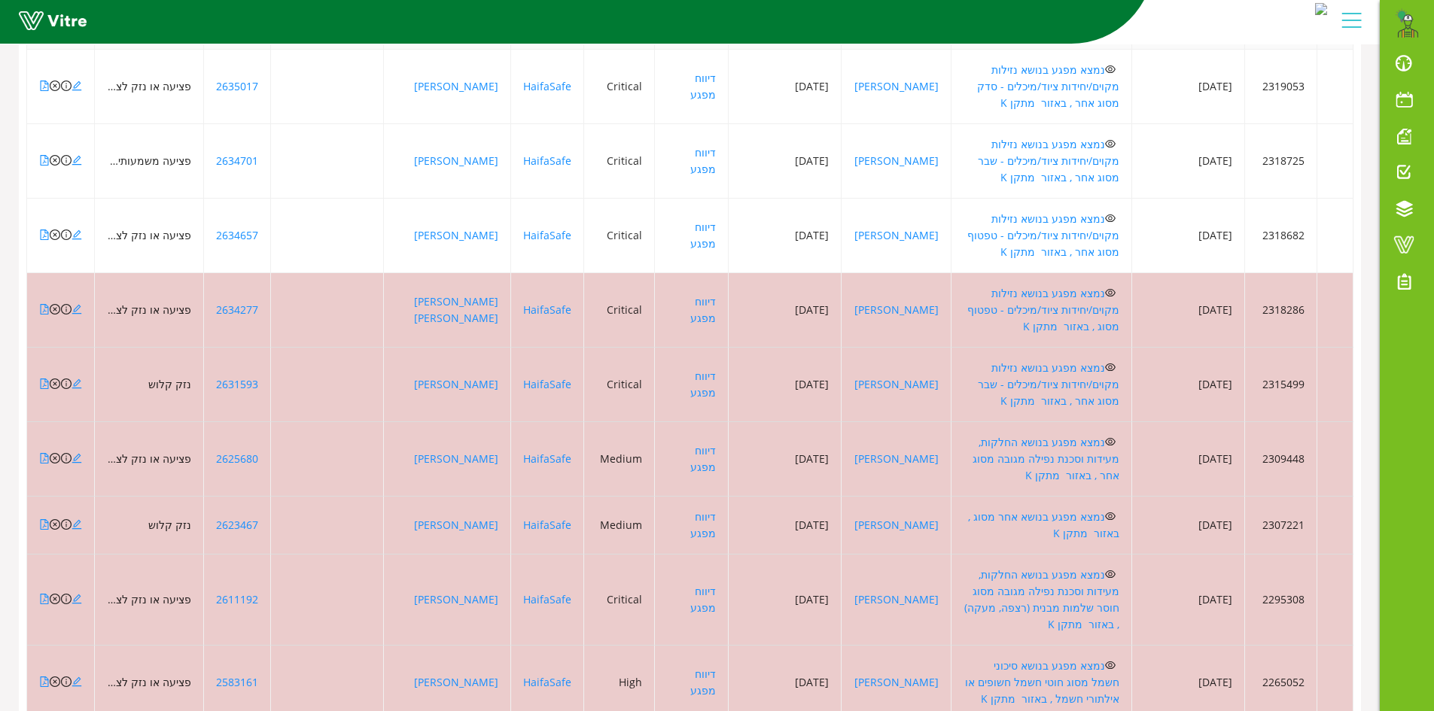
scroll to position [574, 0]
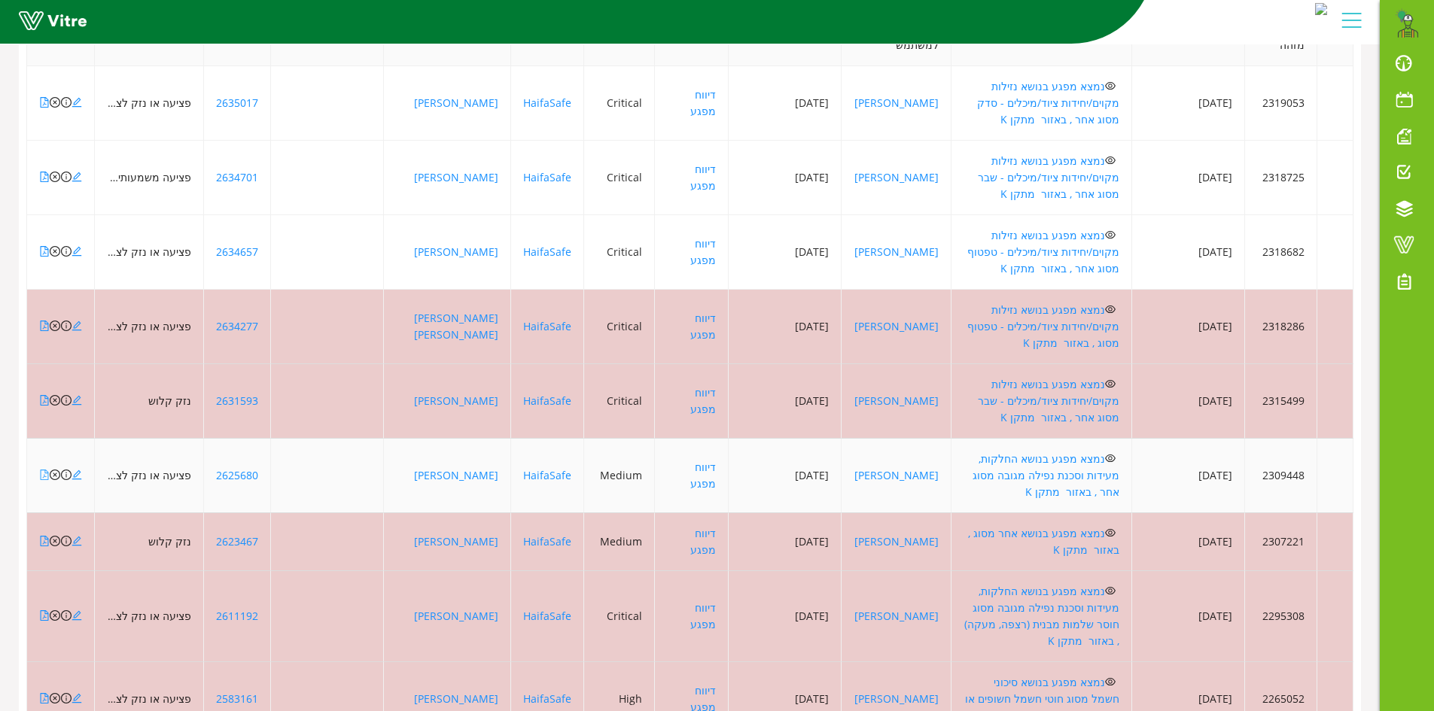
click at [45, 470] on icon "file-pdf" at bounding box center [45, 475] width 8 height 11
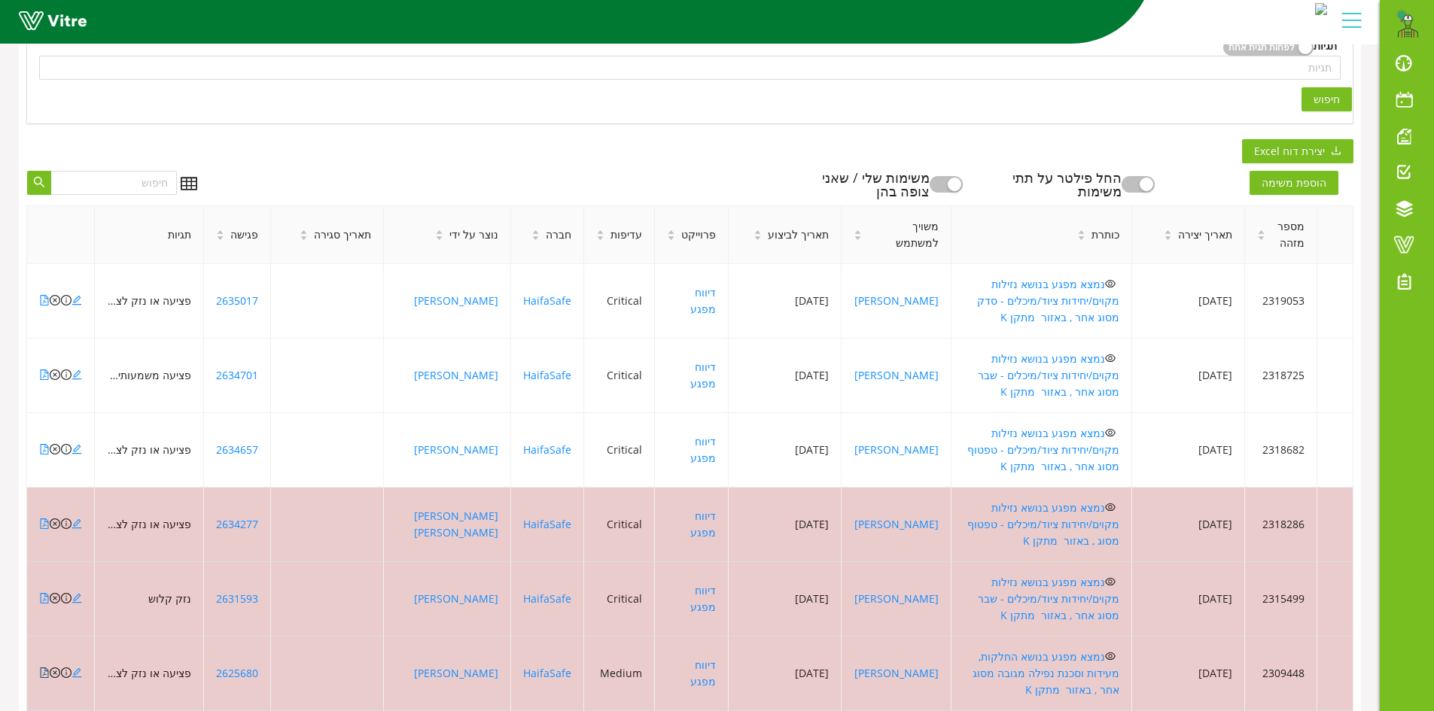
scroll to position [452, 0]
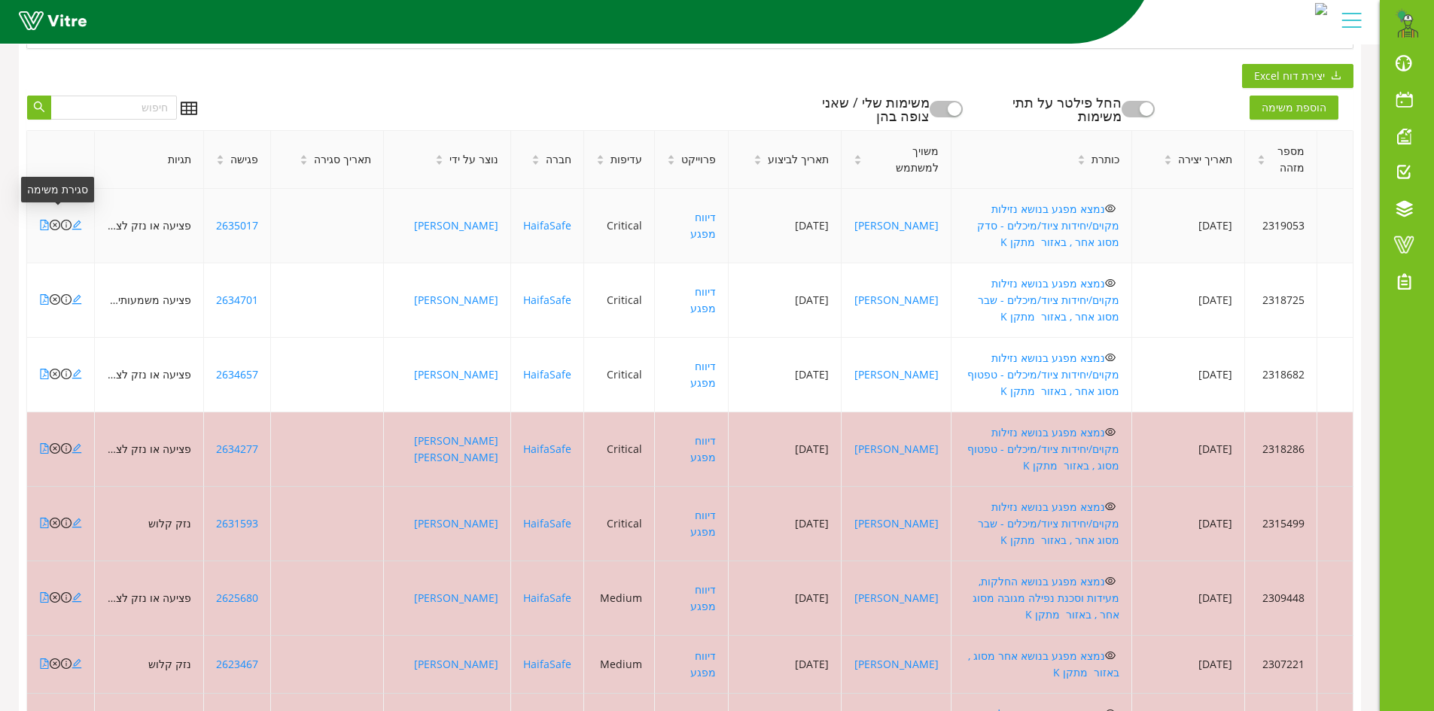
click at [53, 220] on icon "close-circle" at bounding box center [55, 225] width 11 height 11
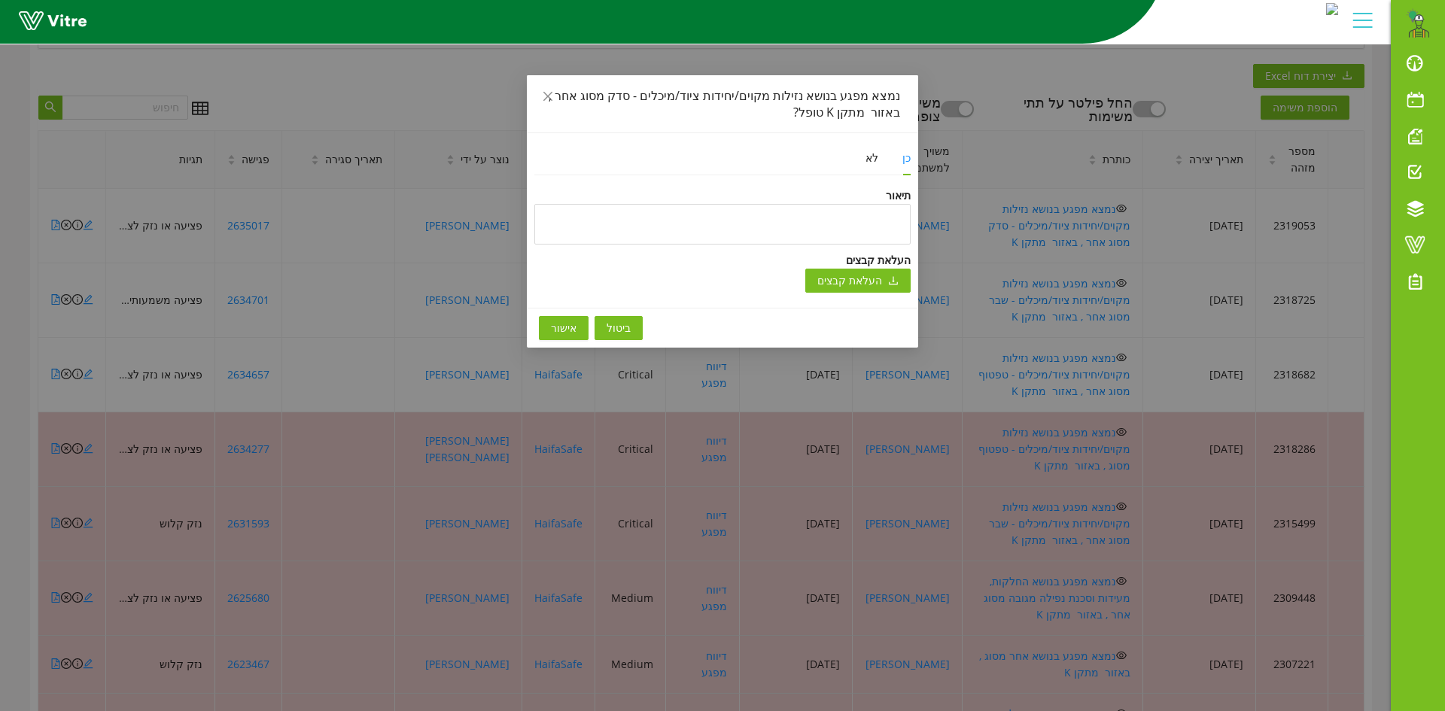
click at [631, 327] on button "ביטול" at bounding box center [619, 328] width 48 height 24
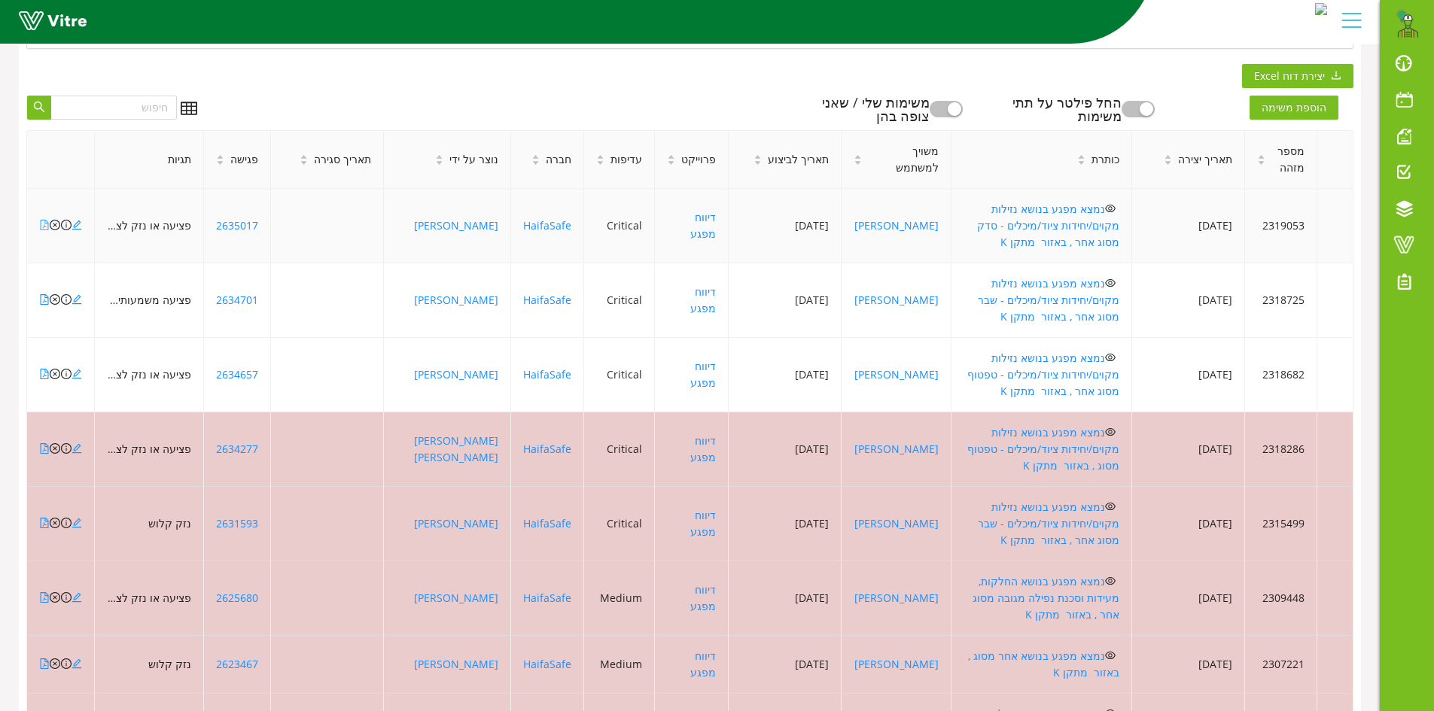
click at [44, 220] on icon "file-pdf" at bounding box center [44, 225] width 11 height 11
click at [42, 294] on icon "file-pdf" at bounding box center [44, 299] width 11 height 11
click at [41, 369] on icon "file-pdf" at bounding box center [44, 374] width 11 height 11
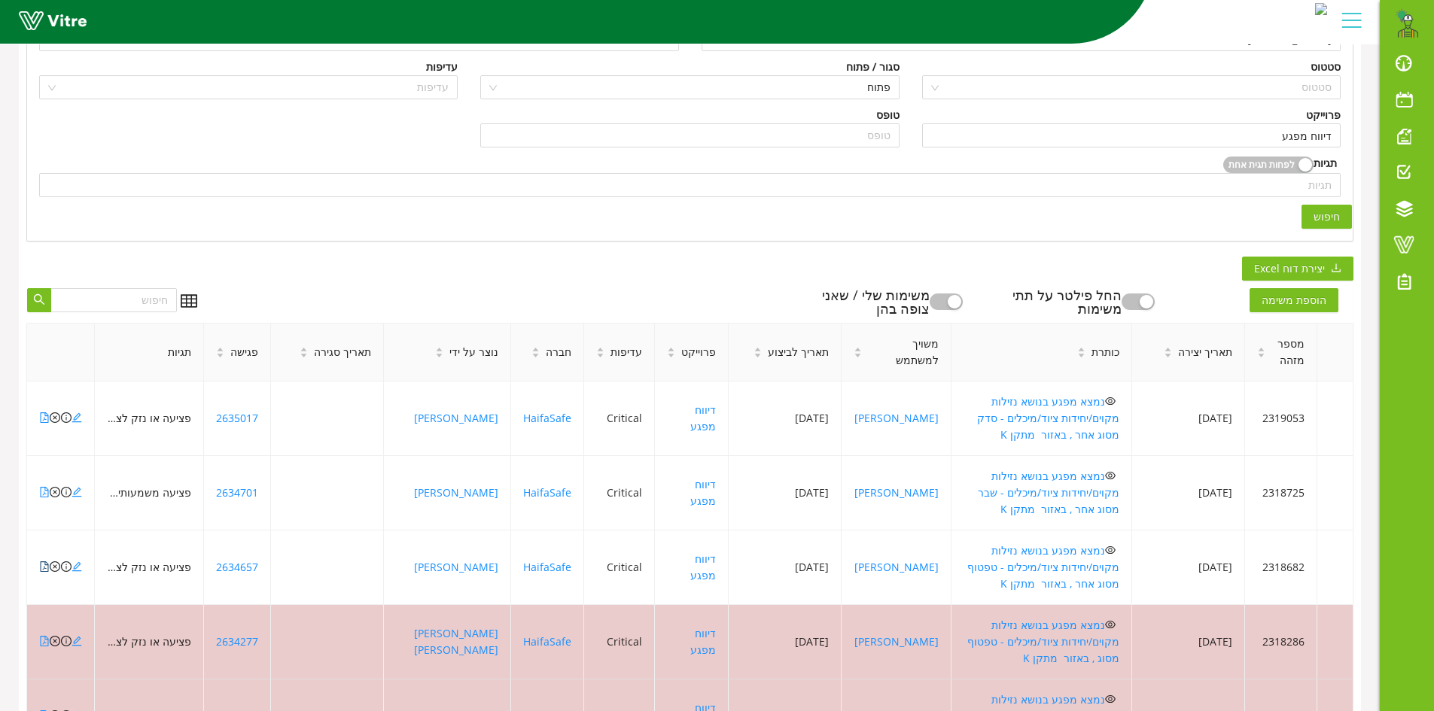
scroll to position [301, 0]
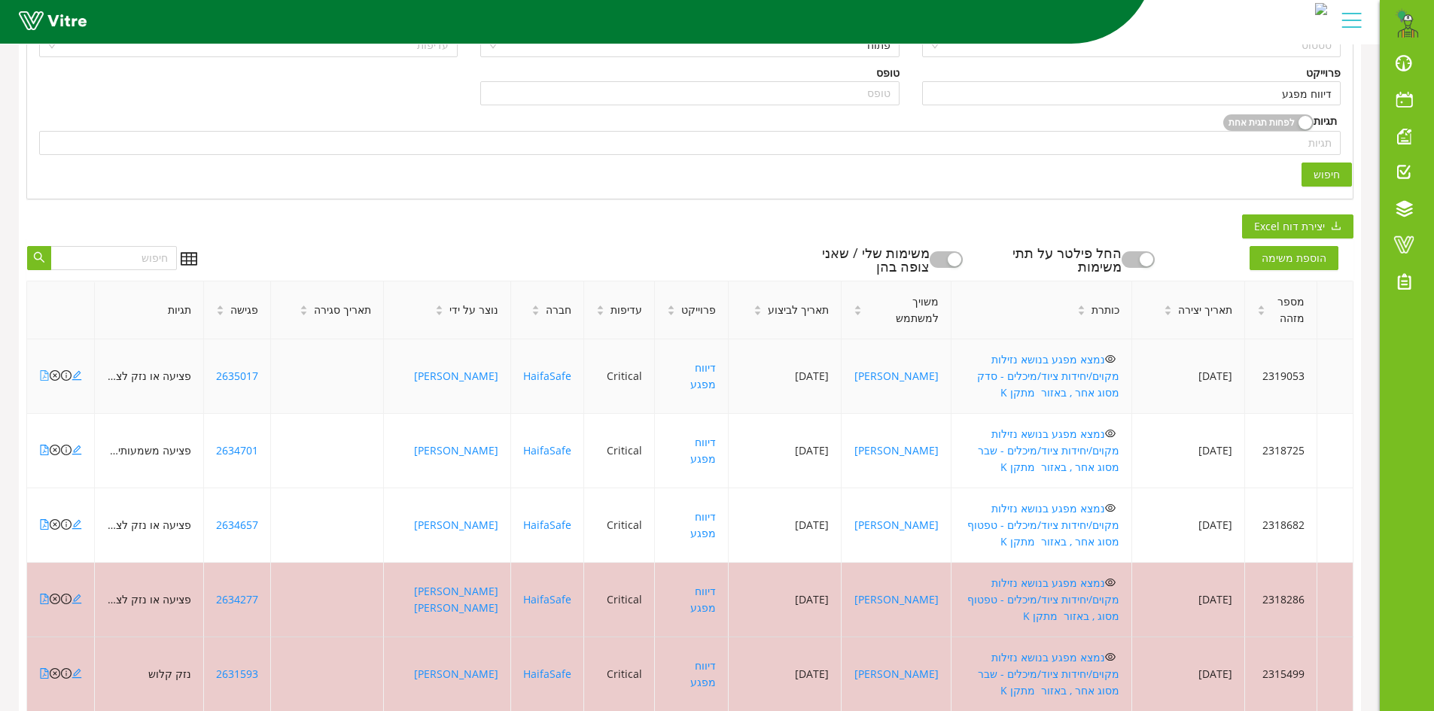
click at [42, 370] on icon "file-pdf" at bounding box center [44, 375] width 11 height 11
click at [54, 370] on icon "close-circle" at bounding box center [55, 375] width 11 height 11
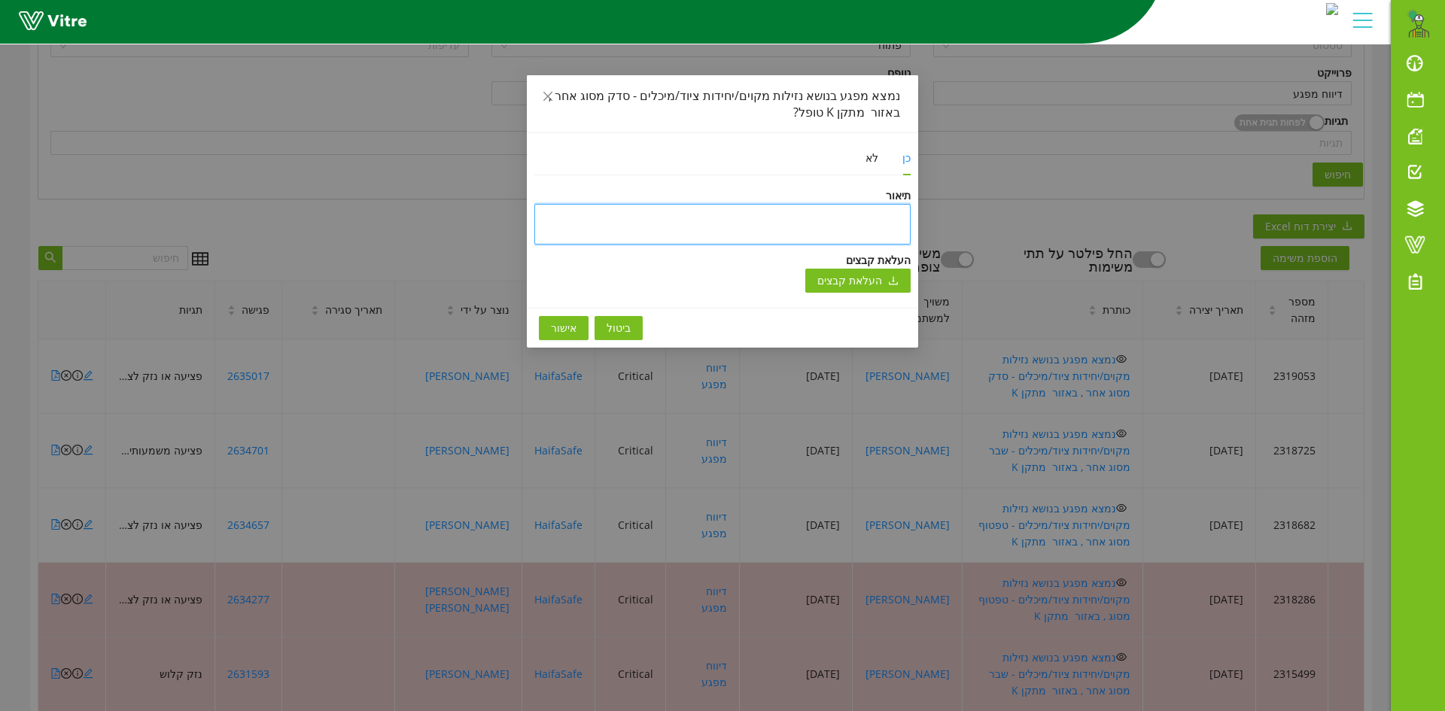
click at [652, 210] on textarea at bounding box center [722, 224] width 376 height 41
type textarea "נ"
type textarea "ני"
type textarea "ניס"
type textarea "ניסג"
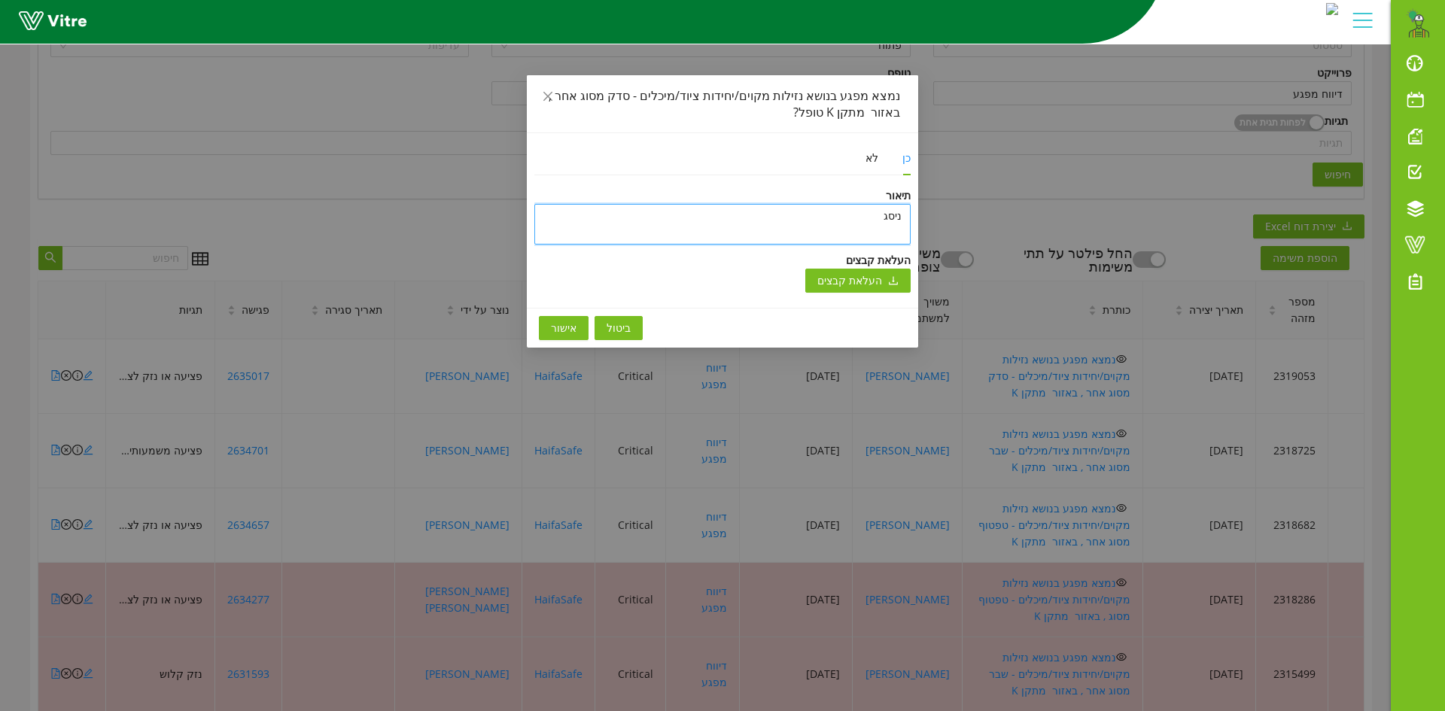
type textarea "ניסגר"
type textarea "ניסגר ב"
type textarea "ניסגר בא"
type textarea "ניסגר באי"
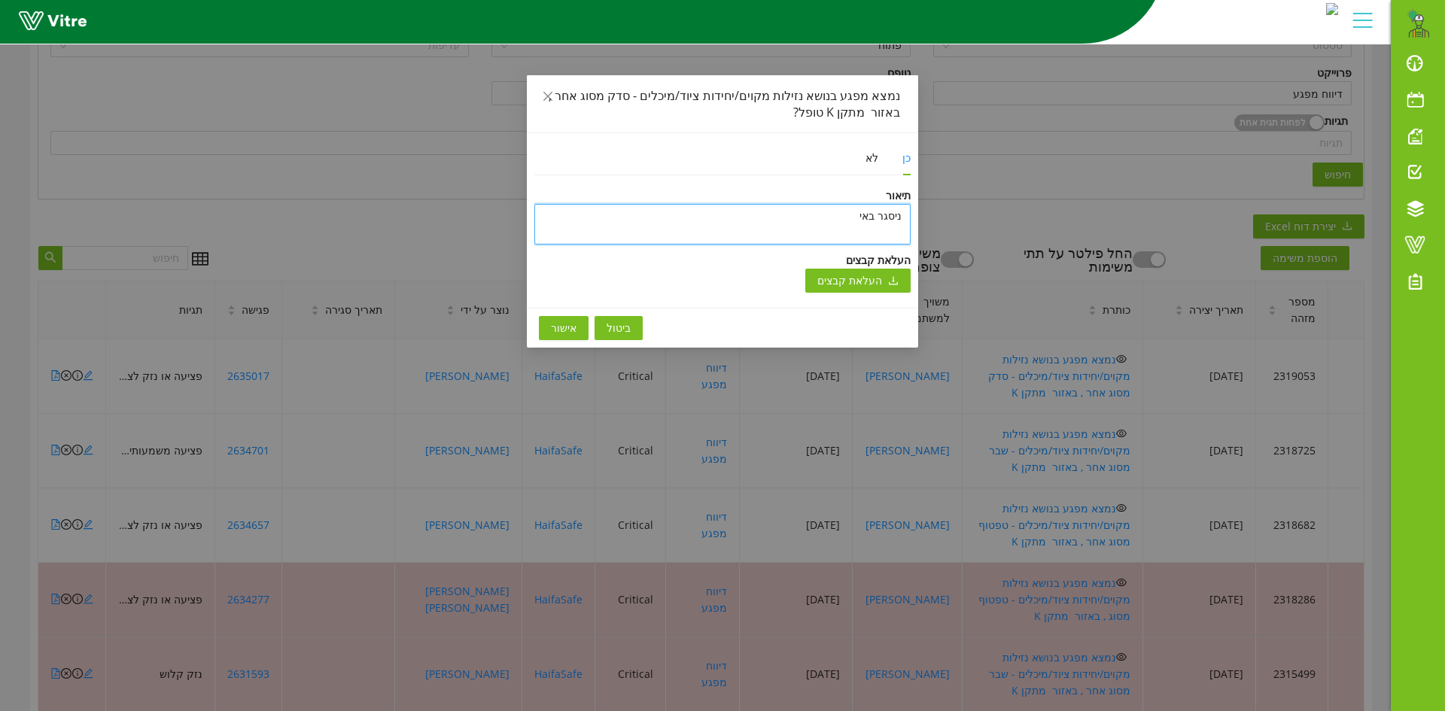
type textarea "ניסגר באיש"
type textarea "ניסגר באישו"
type textarea "ניסגר באישור"
type textarea "ניסגר באישור ק"
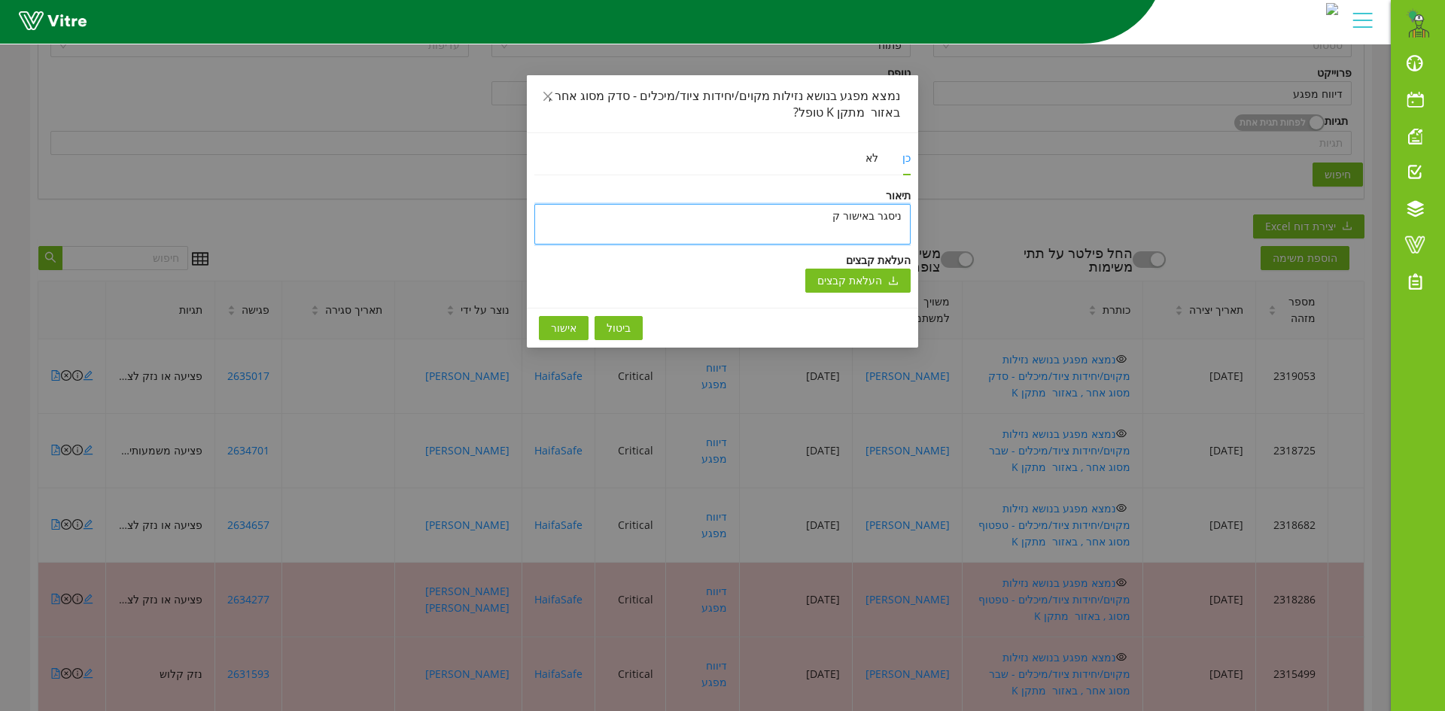
type textarea "ניסגר באישור קו"
type textarea "ניסגר באישור קוב"
type textarea "ניסגר באישור [PERSON_NAME]"
type textarea "ניסגר באישור [PERSON_NAME] כ"
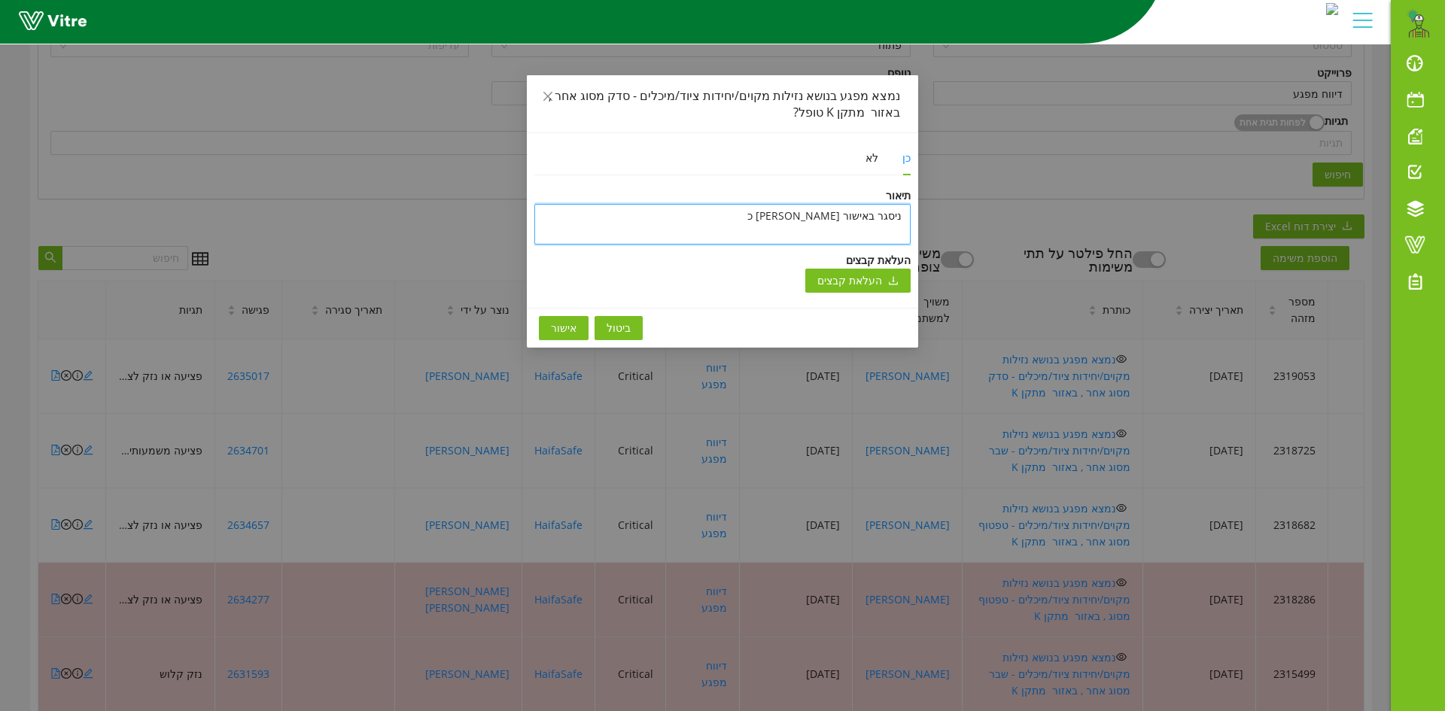
type textarea "ניסגר באישור [PERSON_NAME] כה"
type textarea "ניסגר באישור [PERSON_NAME]"
click at [572, 327] on span "אישור" at bounding box center [564, 328] width 26 height 17
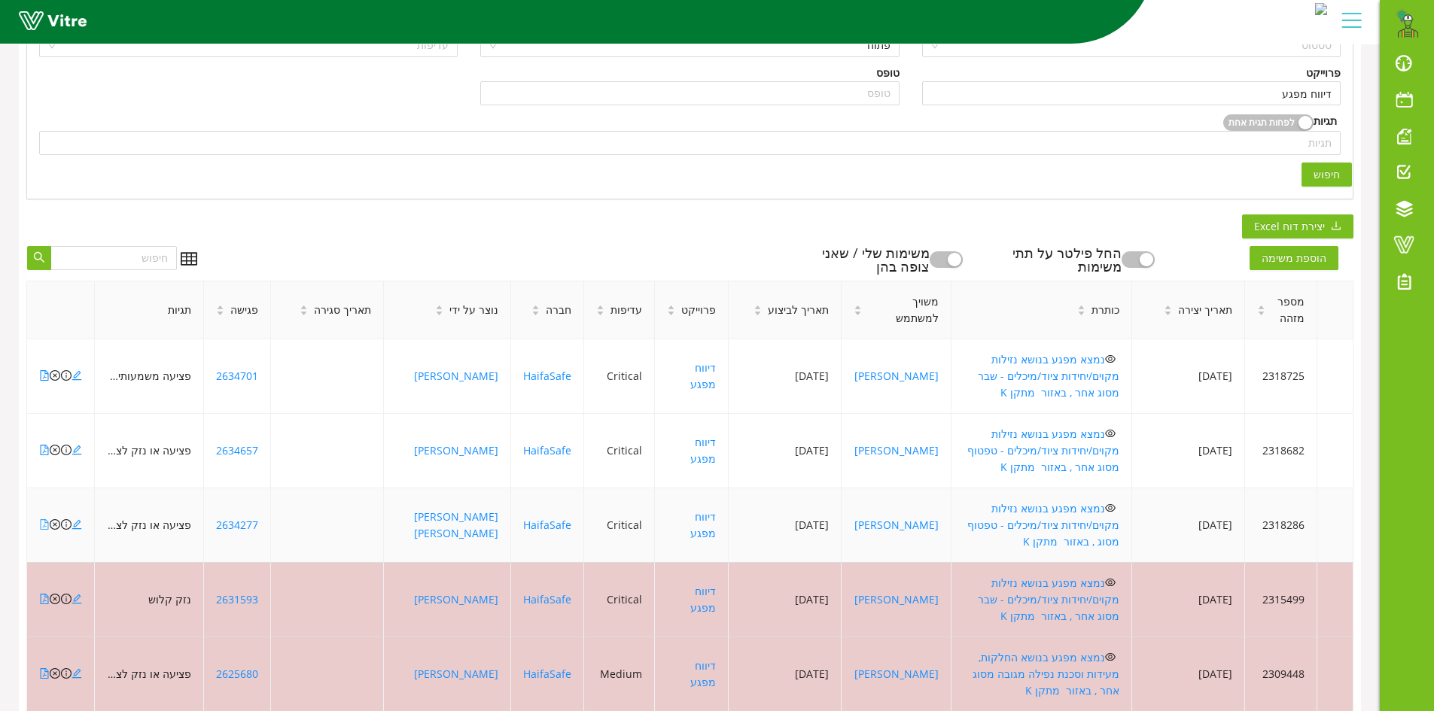
click at [43, 519] on icon "file-pdf" at bounding box center [44, 524] width 11 height 11
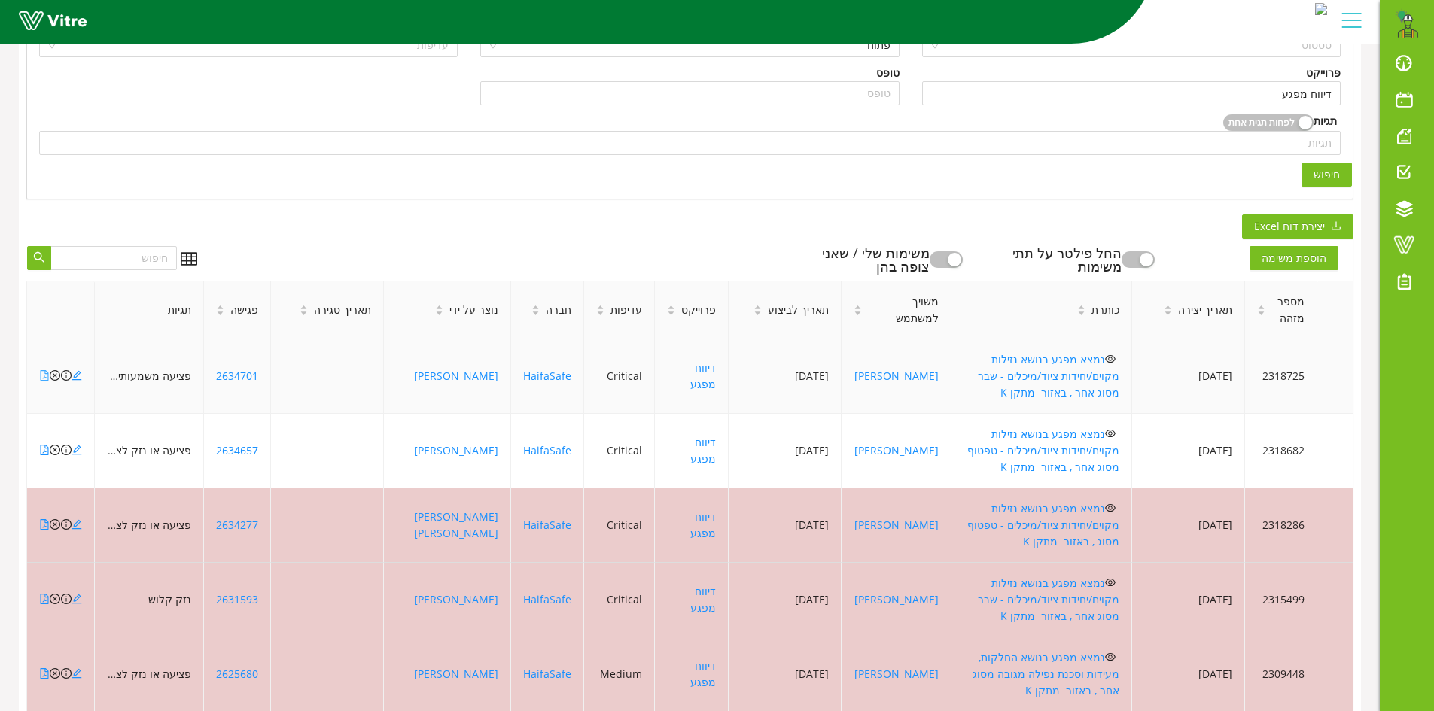
click at [44, 370] on icon "file-pdf" at bounding box center [44, 375] width 11 height 11
click at [53, 445] on icon "close-circle" at bounding box center [55, 450] width 11 height 11
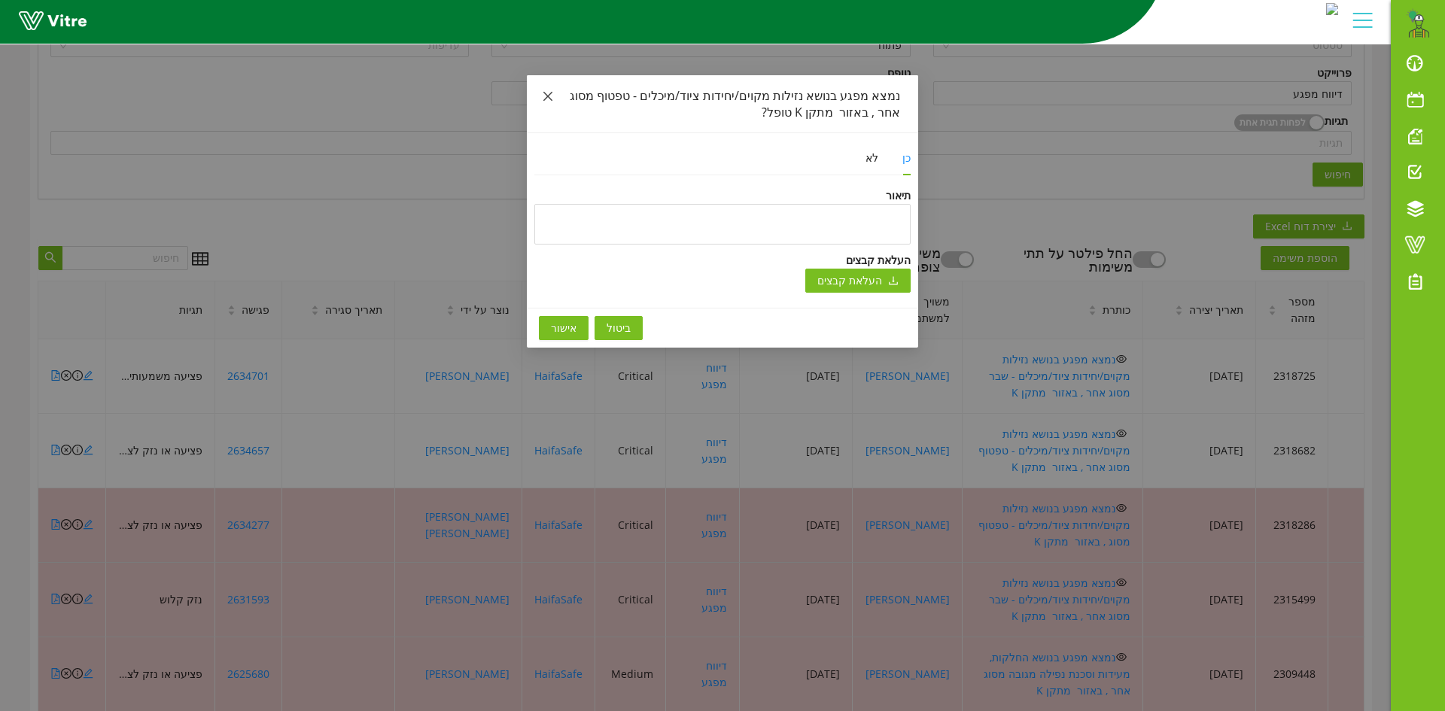
click at [545, 96] on icon "close" at bounding box center [548, 96] width 12 height 12
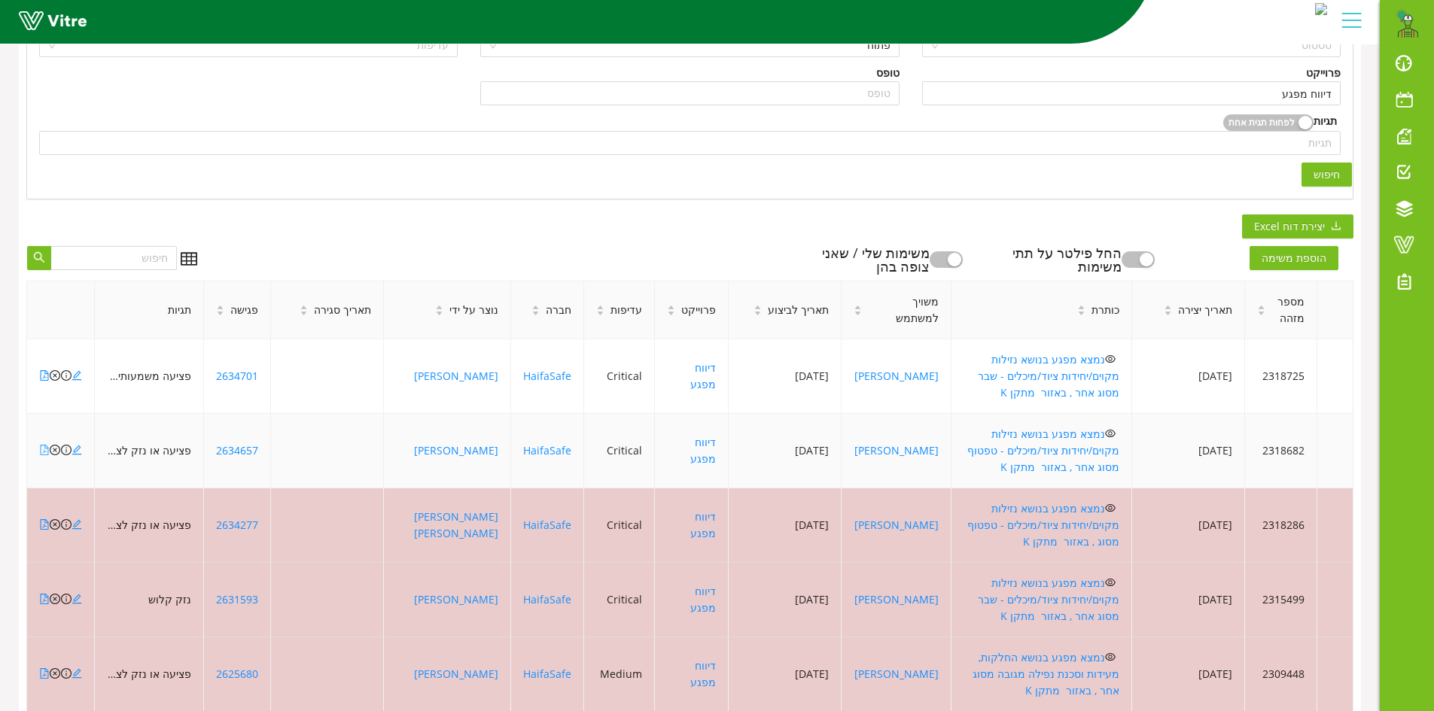
click at [42, 445] on icon "file-pdf" at bounding box center [44, 450] width 11 height 11
click at [44, 370] on icon "file-pdf" at bounding box center [44, 375] width 11 height 11
click at [54, 370] on icon "close-circle" at bounding box center [55, 375] width 11 height 11
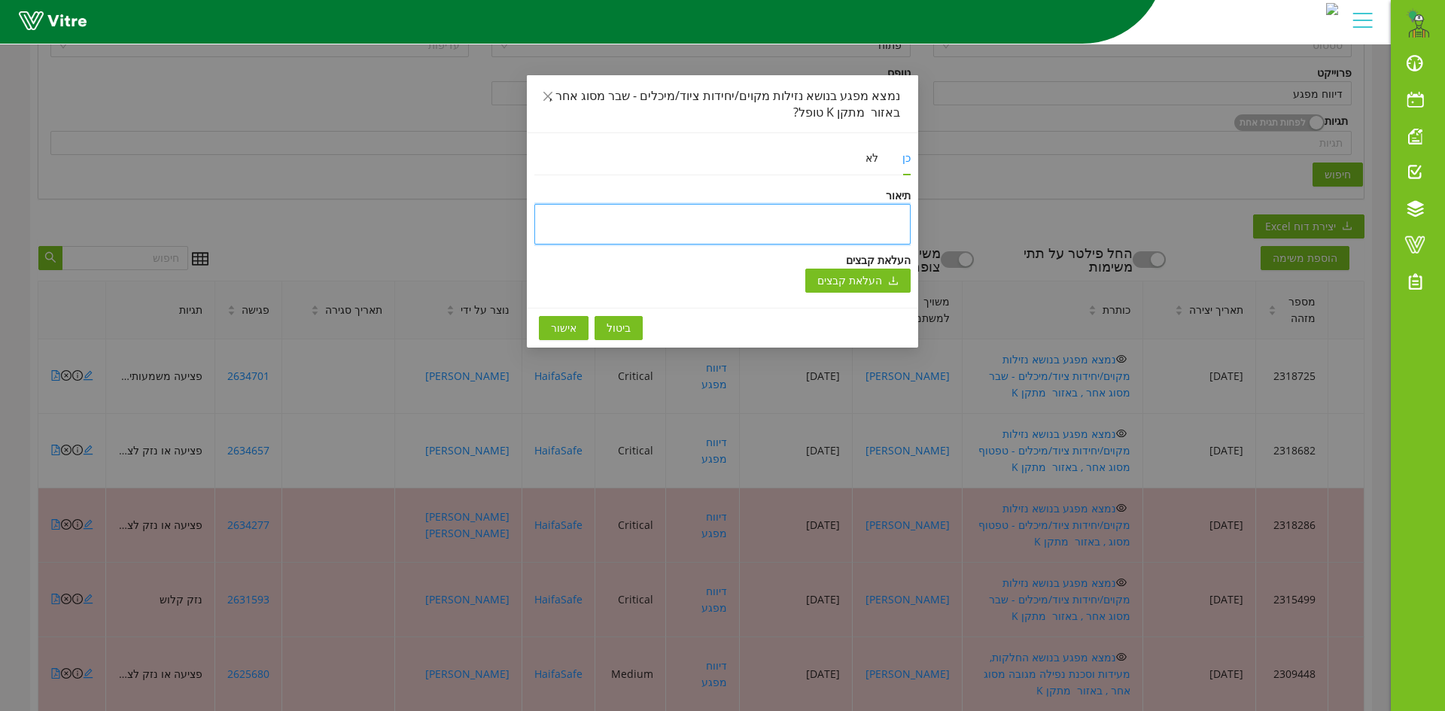
click at [687, 208] on textarea at bounding box center [722, 224] width 376 height 41
paste textarea "טופל"
type textarea "טופל"
click at [870, 218] on textarea "טופל" at bounding box center [722, 224] width 376 height 41
type textarea "טופל"
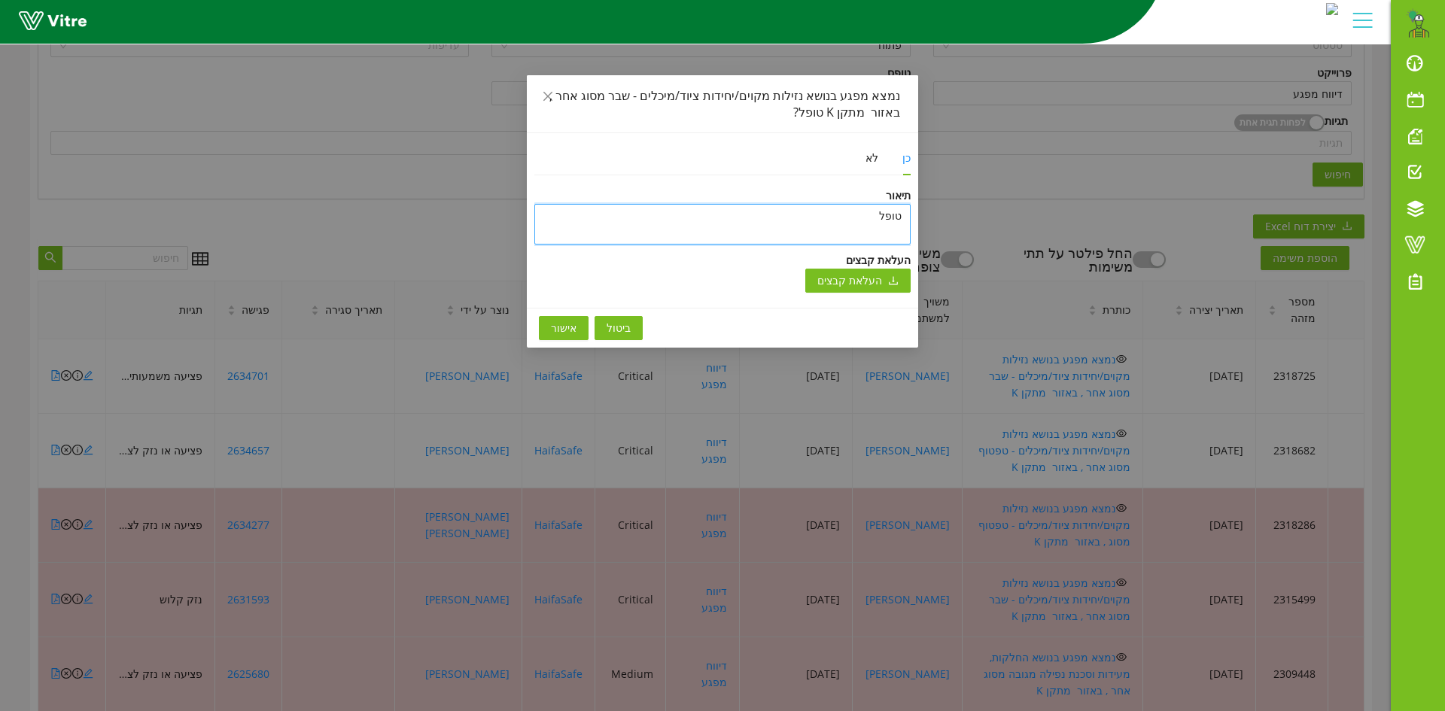
type textarea "טופל ו"
type textarea "טופל ונ"
type textarea "טופל וני"
type textarea "טופל וניס"
type textarea "טופל וניסג"
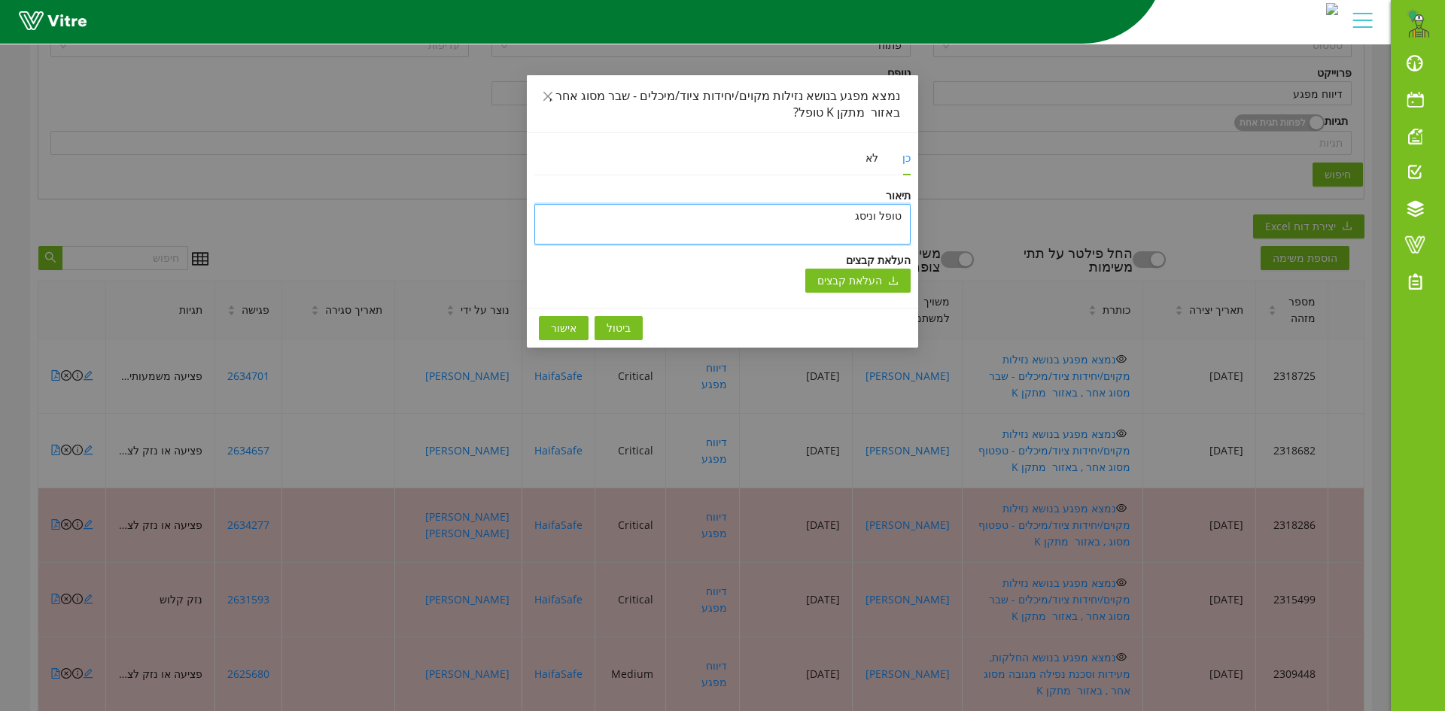
type textarea "טופל וניסגר"
type textarea "טופל וניסגר ב"
type textarea "טופל וניסגר בת"
type textarea "[PERSON_NAME] וניסגר בתו"
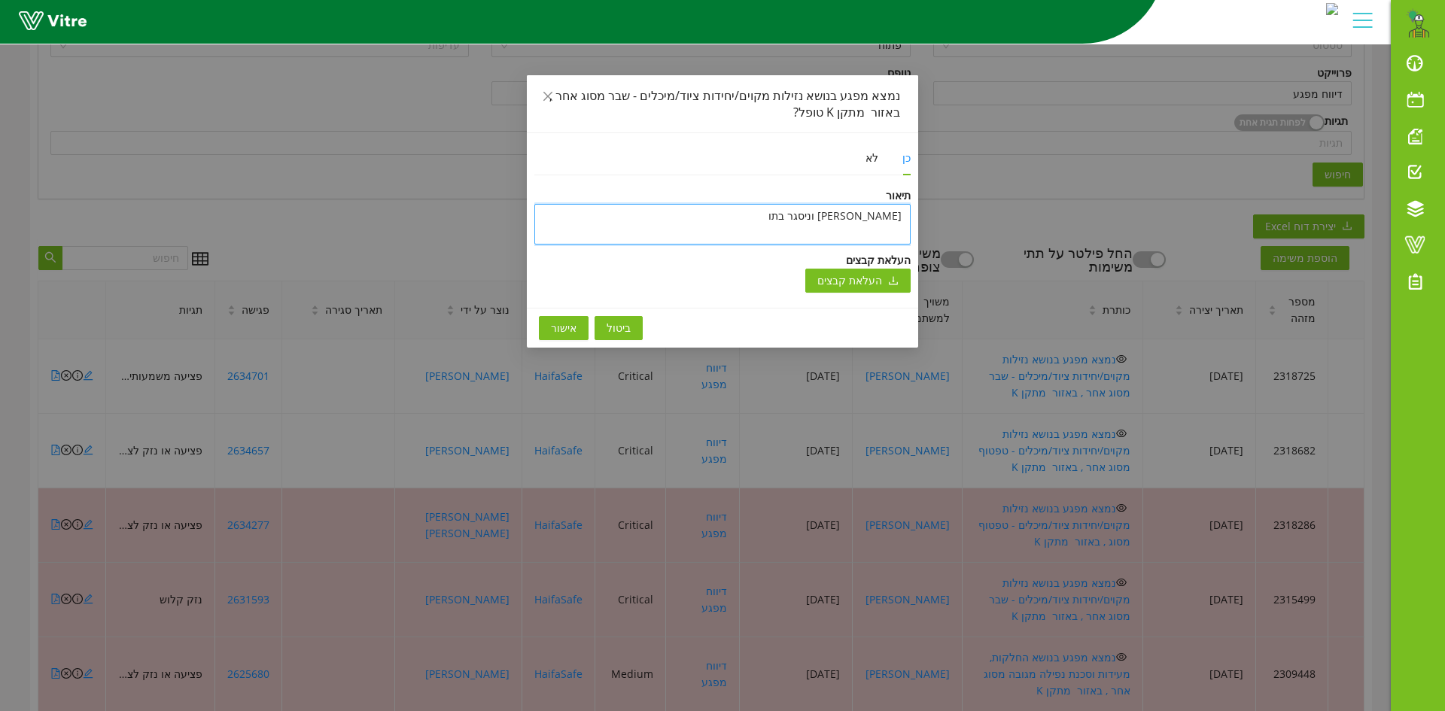
type textarea "טופל וניסגר בתוכ"
type textarea "[PERSON_NAME] וניסגר בתוכנ"
type textarea "טופל וניסגר בתוכנה"
click at [805, 218] on textarea "טופל וניסגר בתוכנה" at bounding box center [722, 224] width 376 height 41
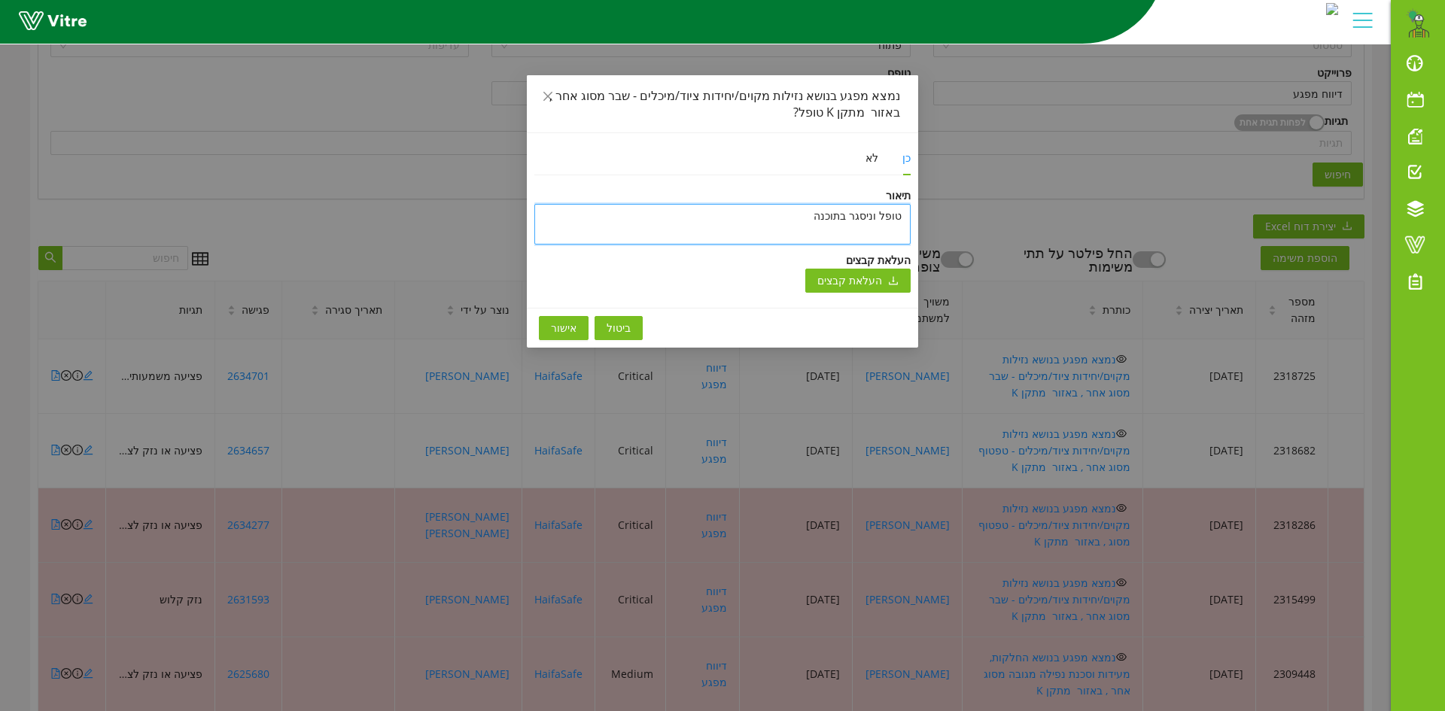
click at [805, 218] on textarea "טופל וניסגר בתוכנה" at bounding box center [722, 224] width 376 height 41
type textarea "טופל וניסגר בתוכנה"
click at [559, 328] on span "אישור" at bounding box center [564, 328] width 26 height 17
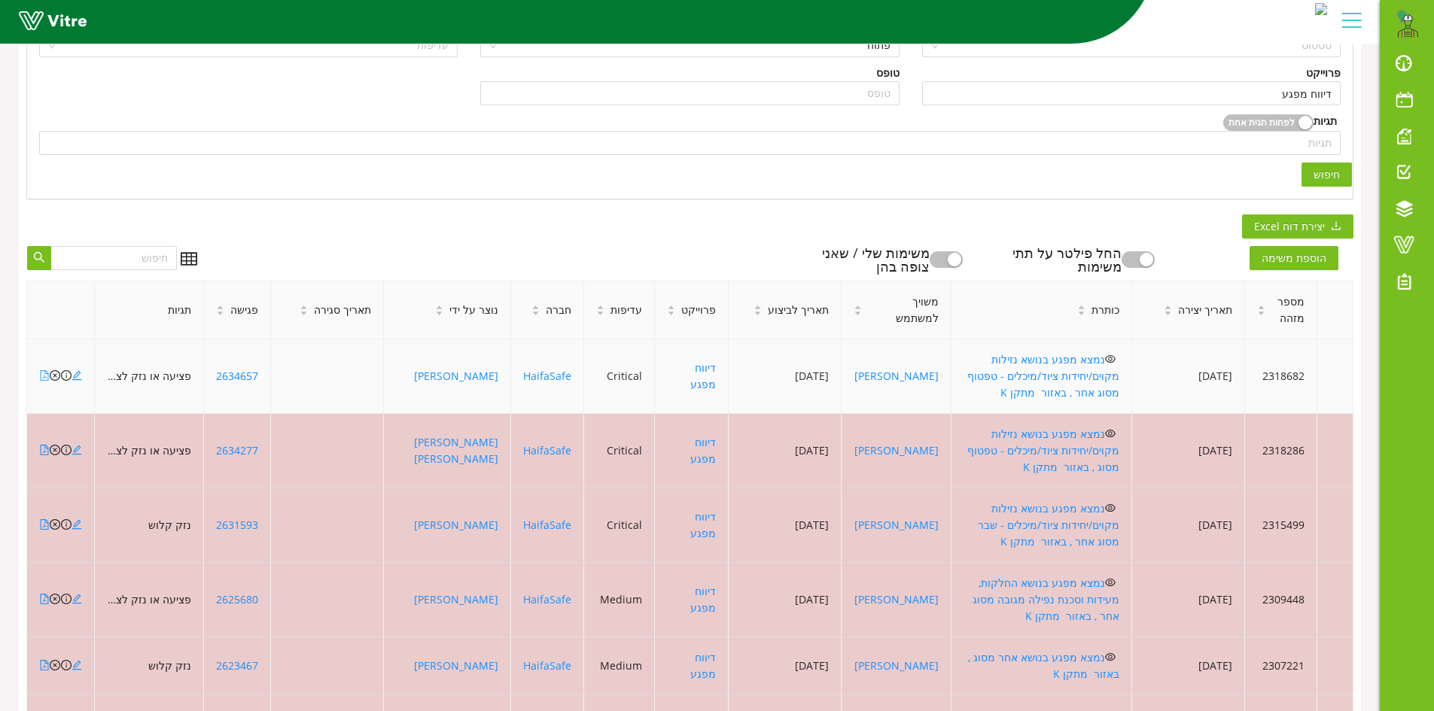
click at [42, 370] on icon "file-pdf" at bounding box center [44, 375] width 11 height 11
click at [53, 370] on icon "close-circle" at bounding box center [55, 375] width 11 height 11
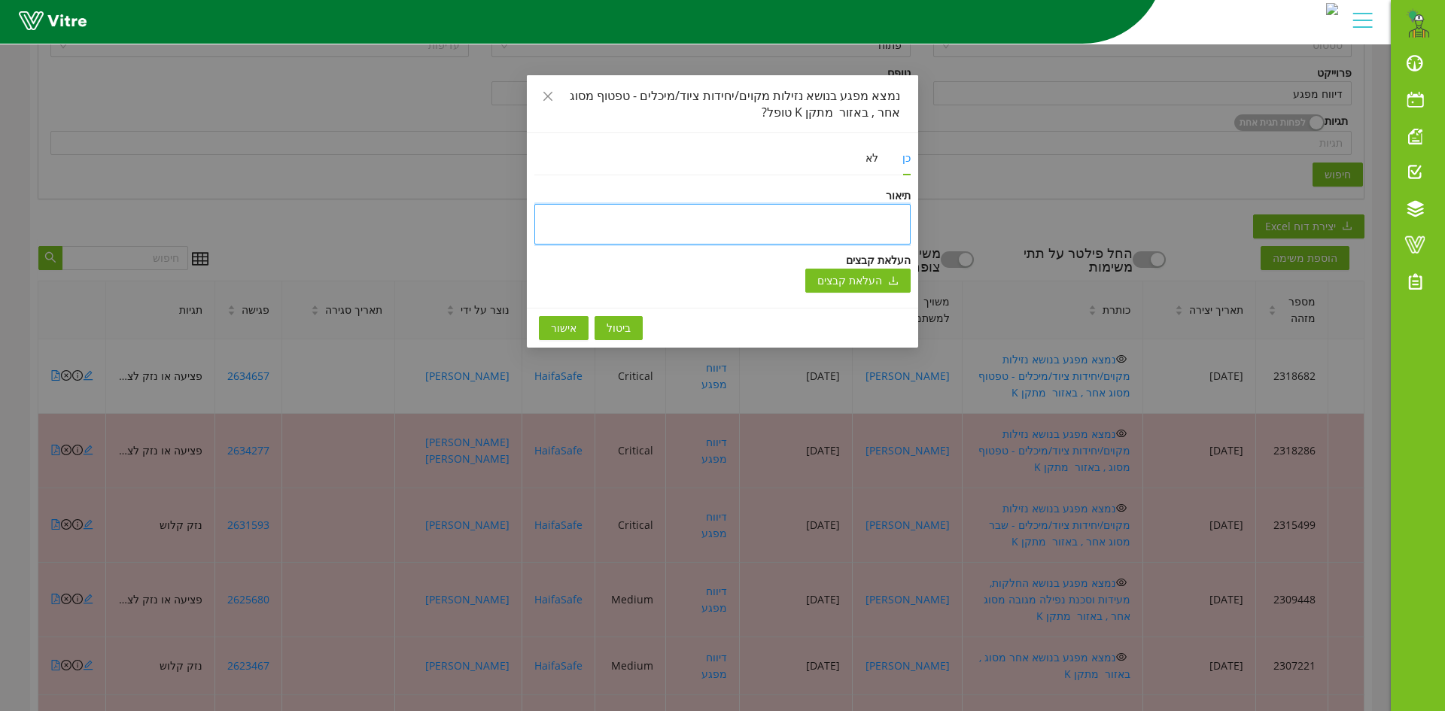
click at [857, 223] on textarea at bounding box center [722, 224] width 376 height 41
paste textarea "טופל וניסגר בתוכנה"
type textarea "טופל וניסגר בתוכנה"
click at [564, 330] on span "אישור" at bounding box center [564, 328] width 26 height 17
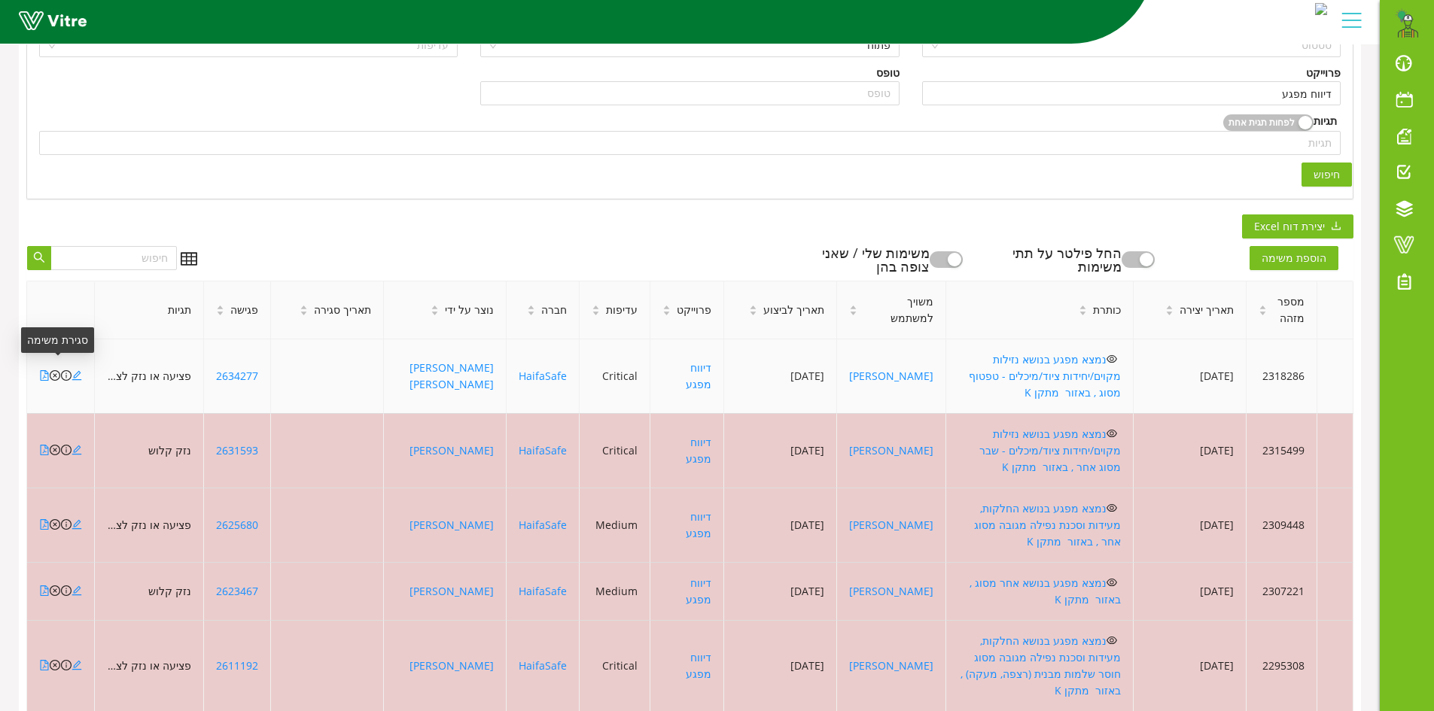
click at [53, 370] on icon "close-circle" at bounding box center [55, 375] width 11 height 11
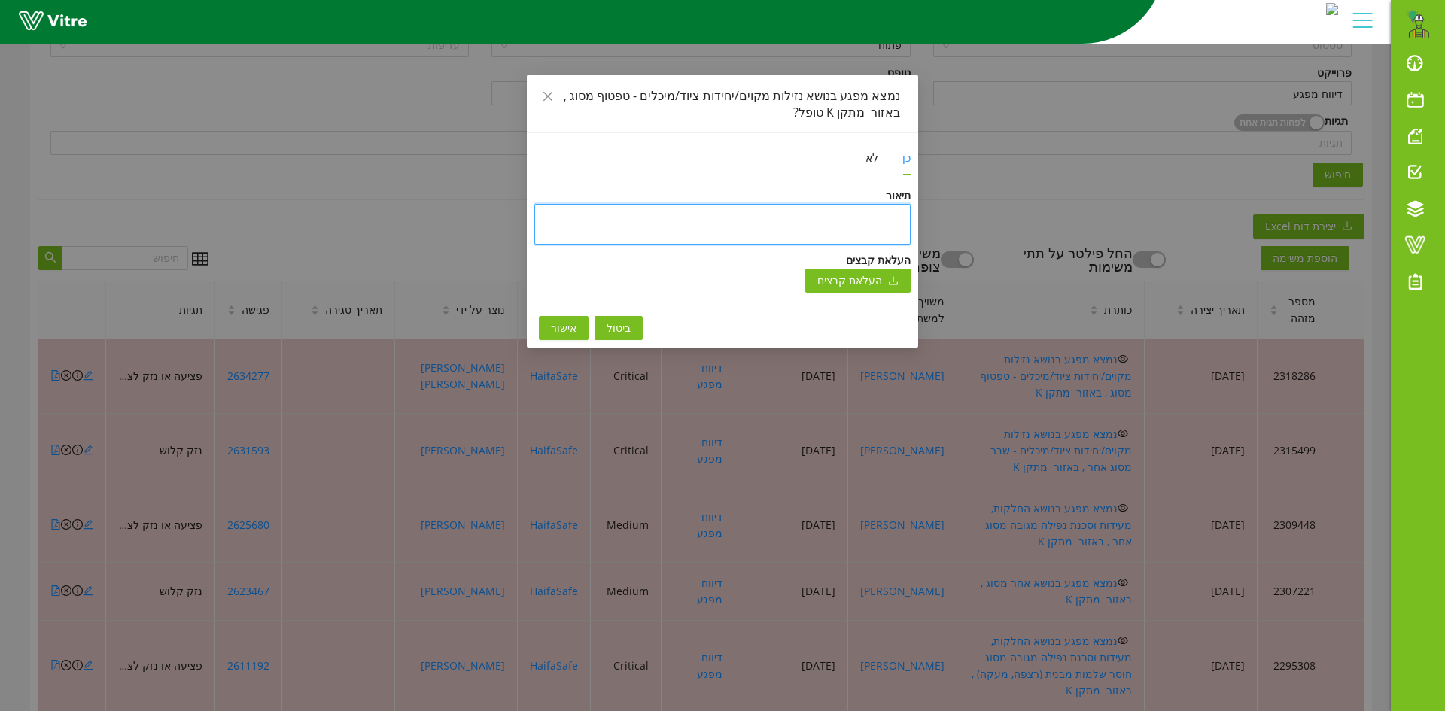
click at [683, 208] on textarea at bounding box center [722, 224] width 376 height 41
paste textarea "טופל וניסגר בתוכנה"
type textarea "טופל וניסגר בתוכנה"
click at [557, 326] on span "אישור" at bounding box center [564, 328] width 26 height 17
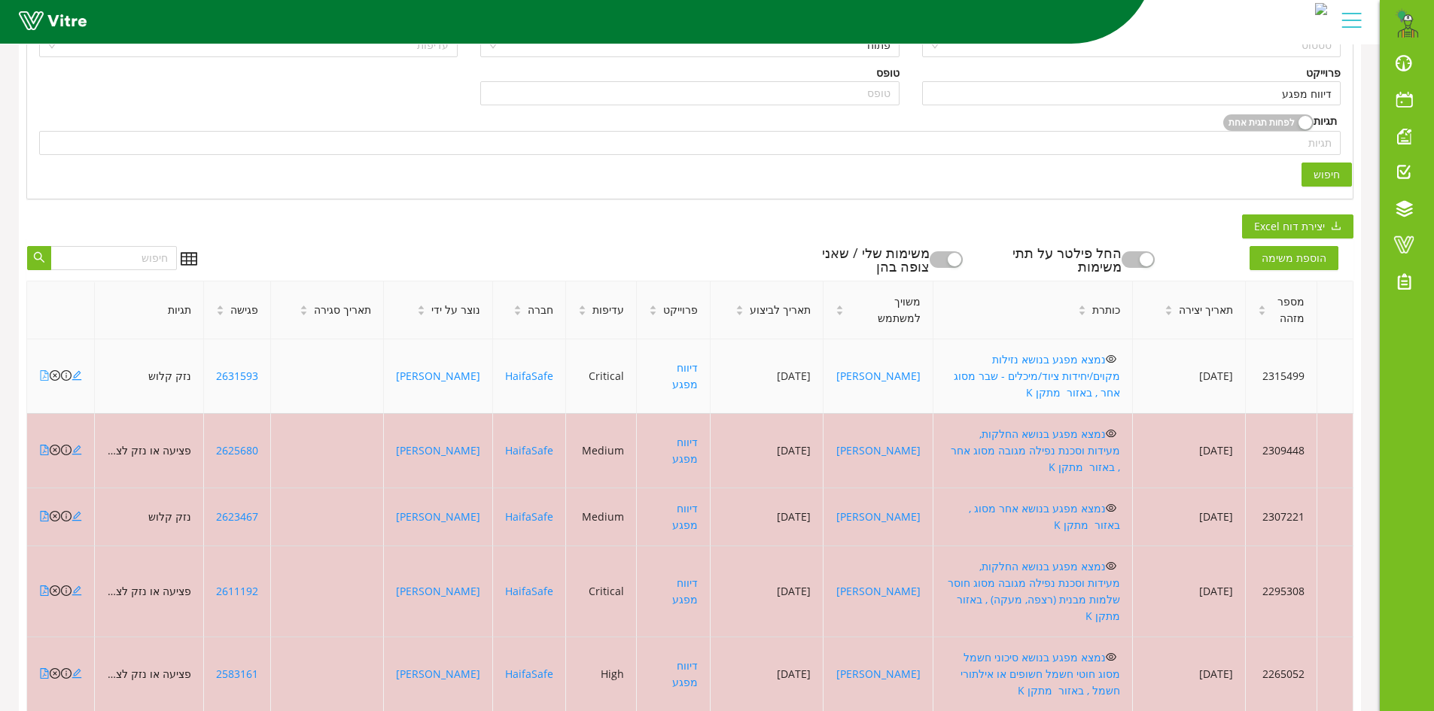
click at [41, 370] on icon "file-pdf" at bounding box center [44, 375] width 11 height 11
click at [54, 370] on icon "close-circle" at bounding box center [55, 375] width 11 height 11
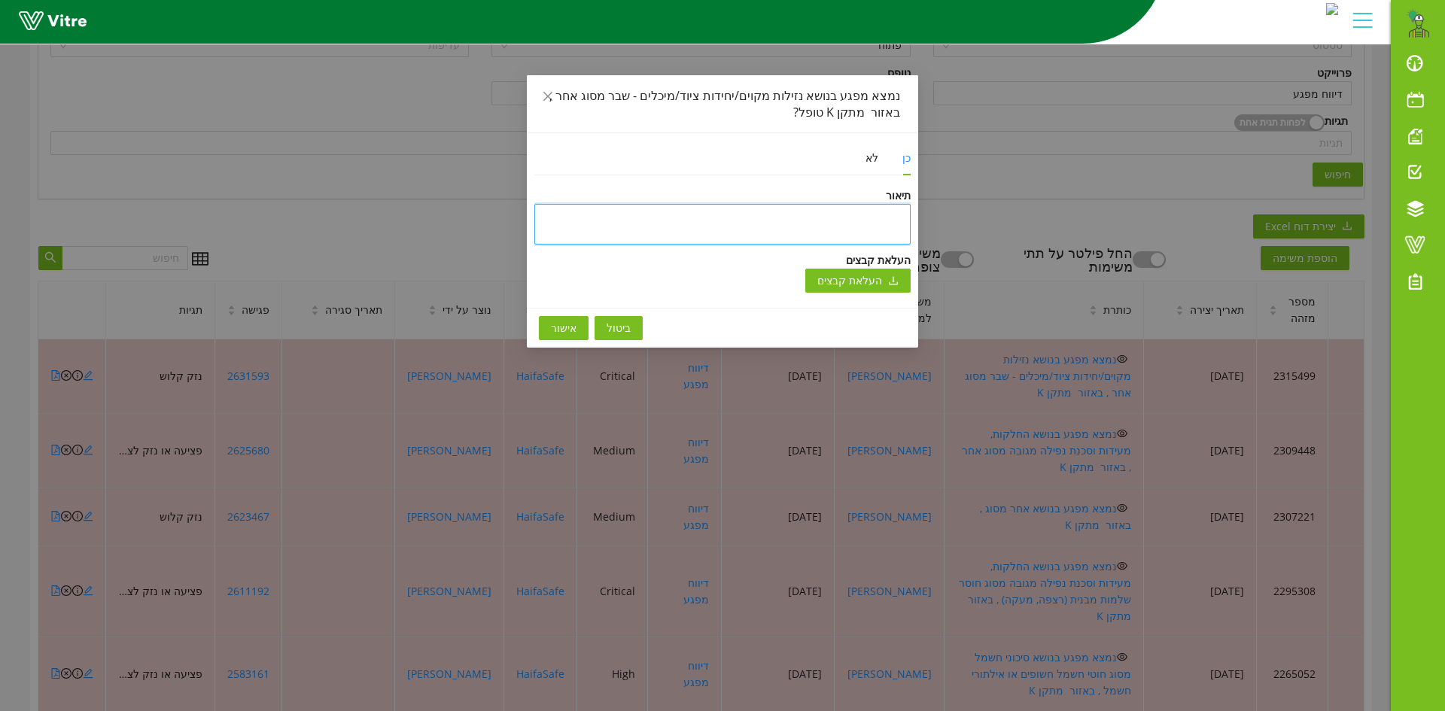
click at [766, 214] on textarea at bounding box center [722, 224] width 376 height 41
paste textarea "טופל וניסגר בתוכנה"
type textarea "טופל וניסגר בתוכנה"
click at [555, 329] on span "אישור" at bounding box center [564, 328] width 26 height 17
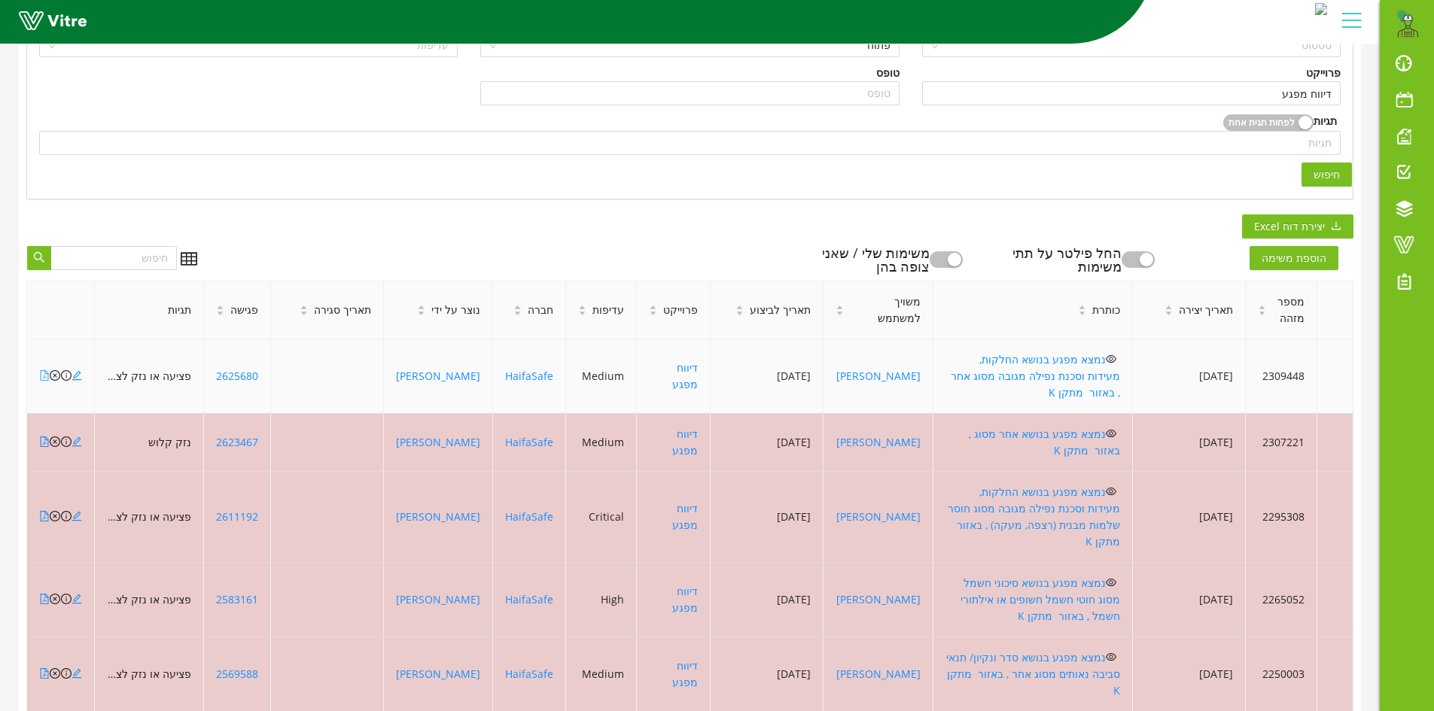
click at [42, 370] on icon "file-pdf" at bounding box center [44, 375] width 11 height 11
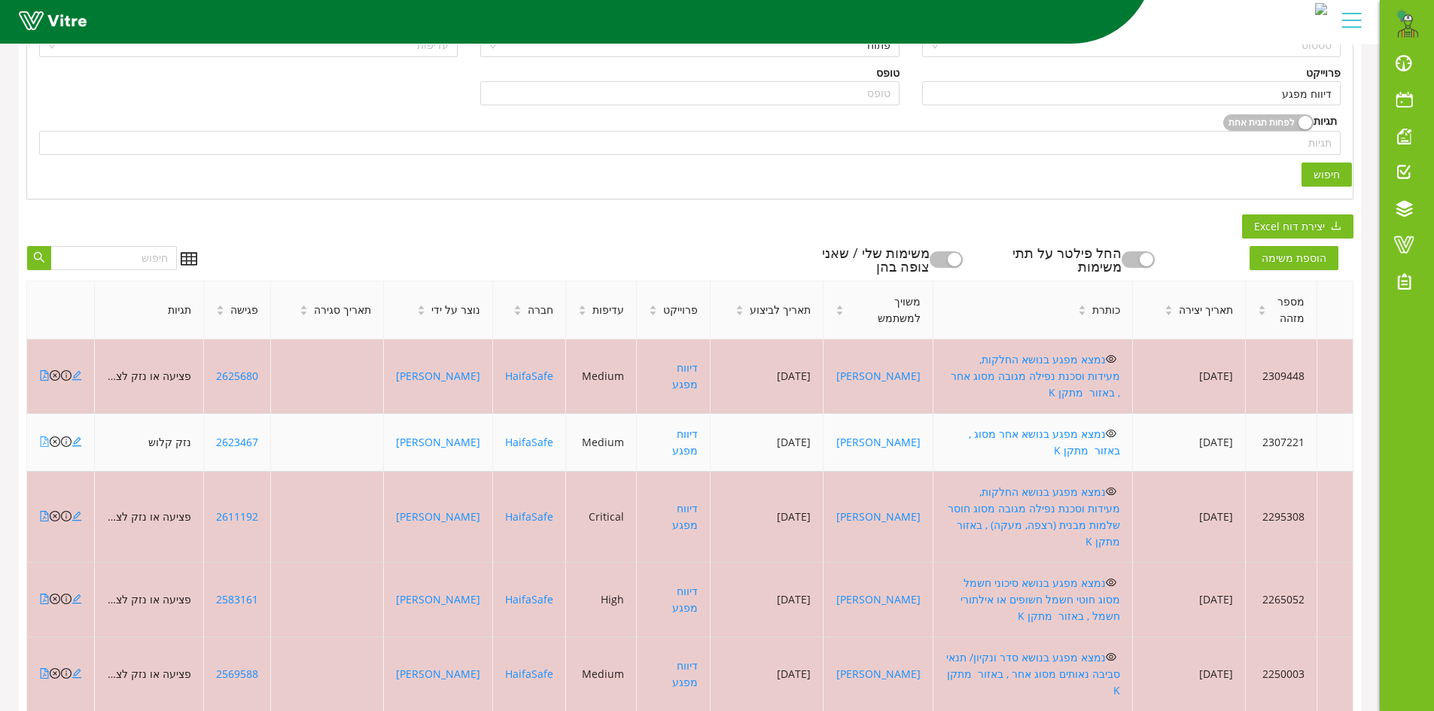
click at [42, 435] on link at bounding box center [44, 442] width 11 height 14
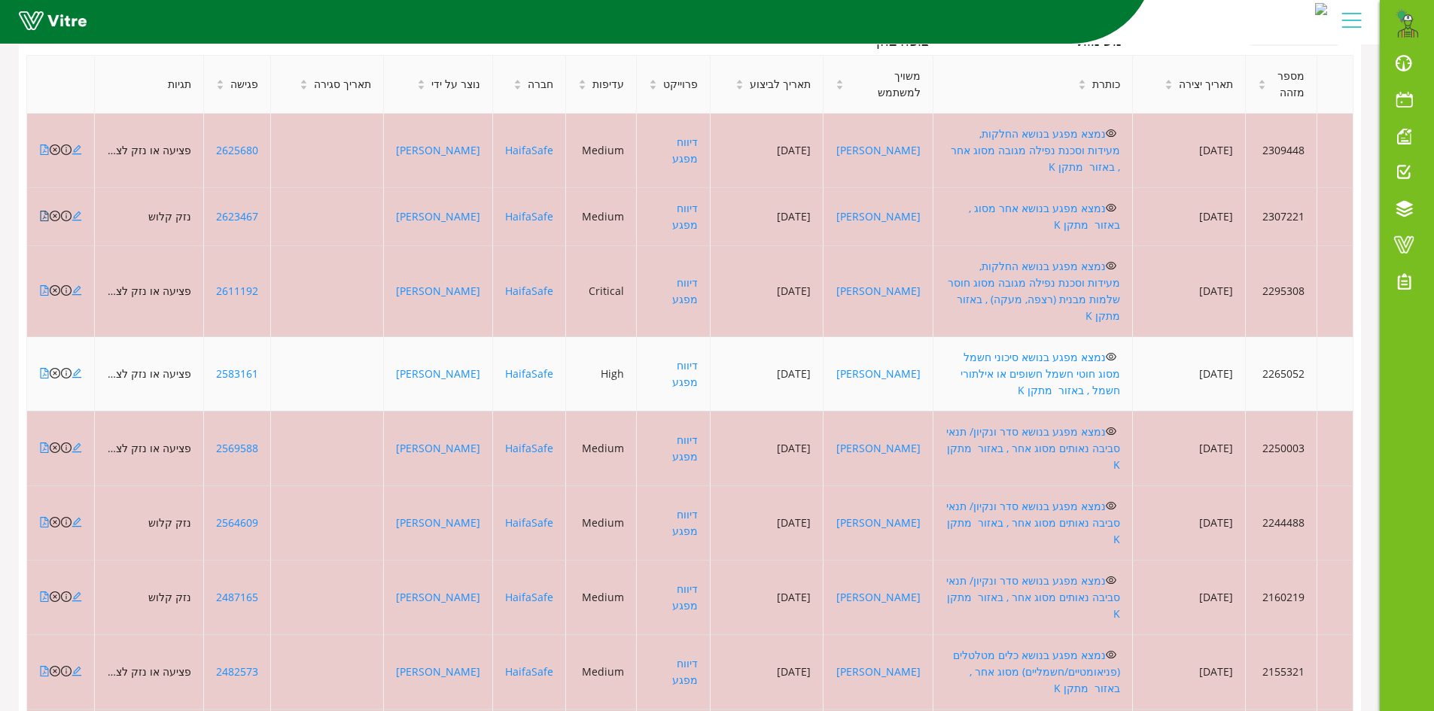
scroll to position [591, 0]
